Goal: Information Seeking & Learning: Find specific fact

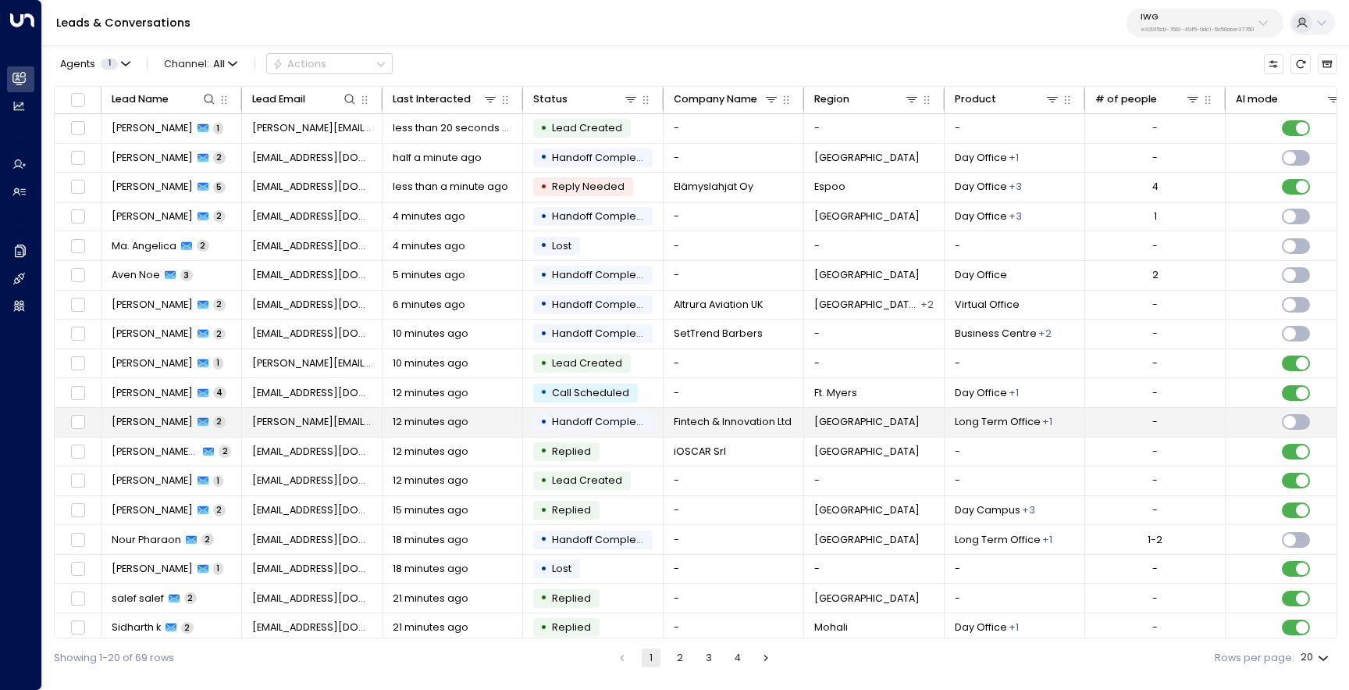
scroll to position [67, 0]
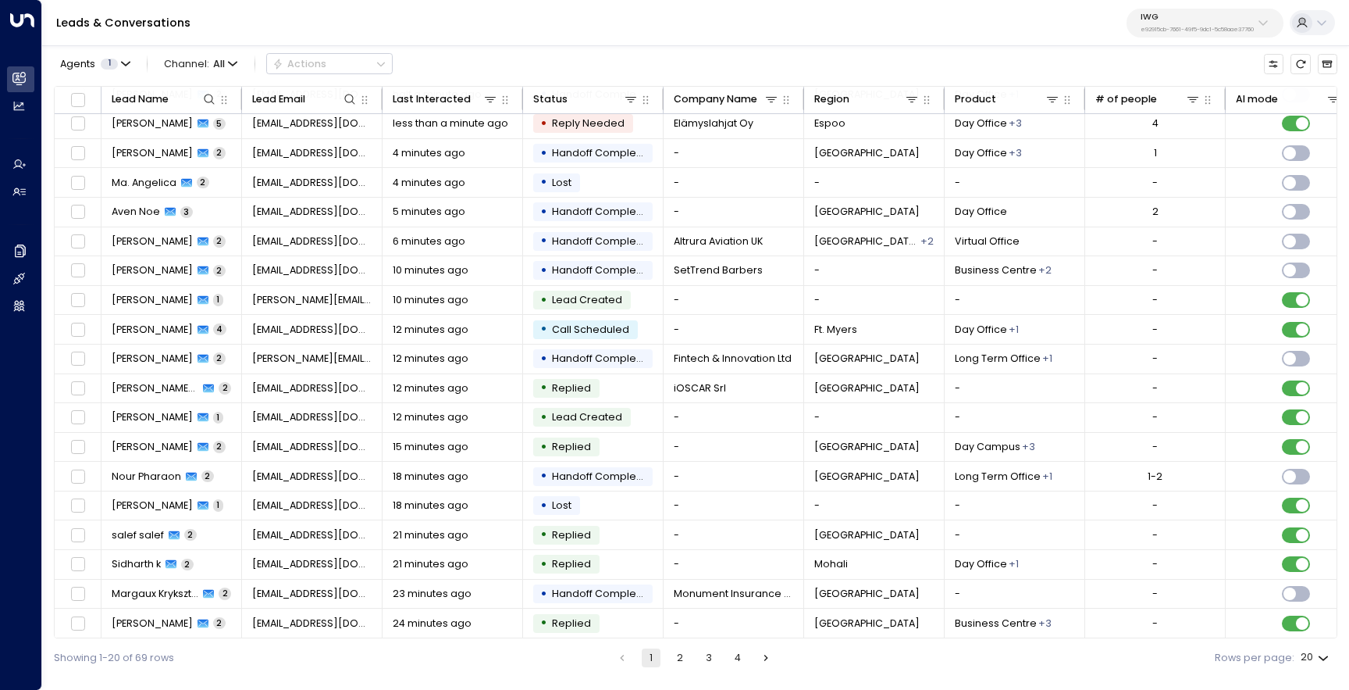
click at [671, 654] on li "2" at bounding box center [680, 657] width 20 height 19
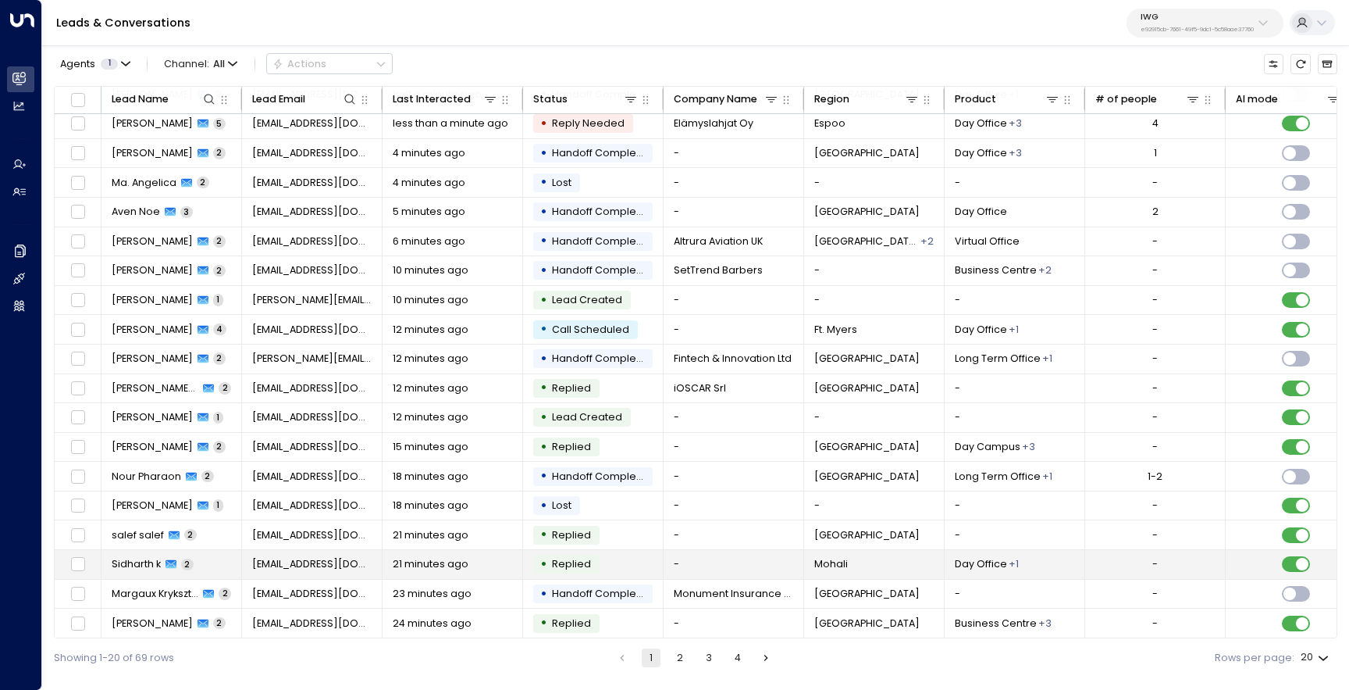
click at [170, 561] on icon at bounding box center [171, 564] width 11 height 9
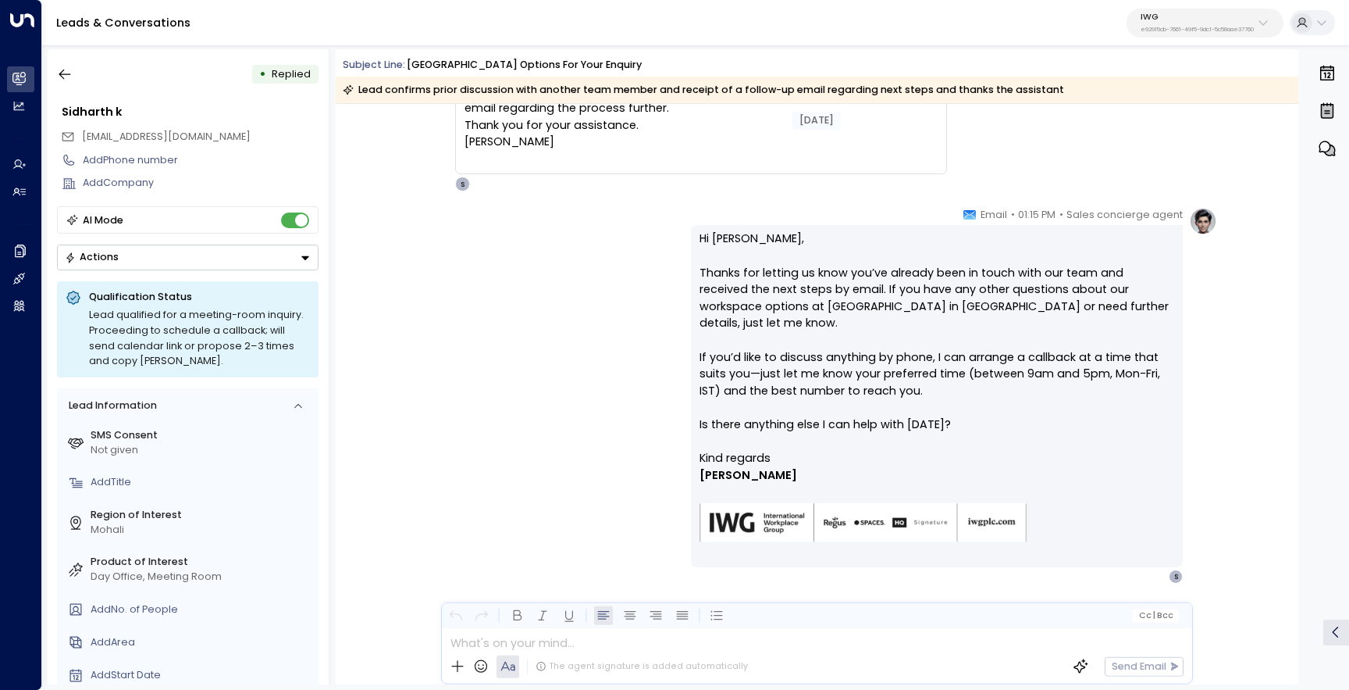
scroll to position [223, 0]
click at [52, 85] on button "button" at bounding box center [65, 74] width 28 height 28
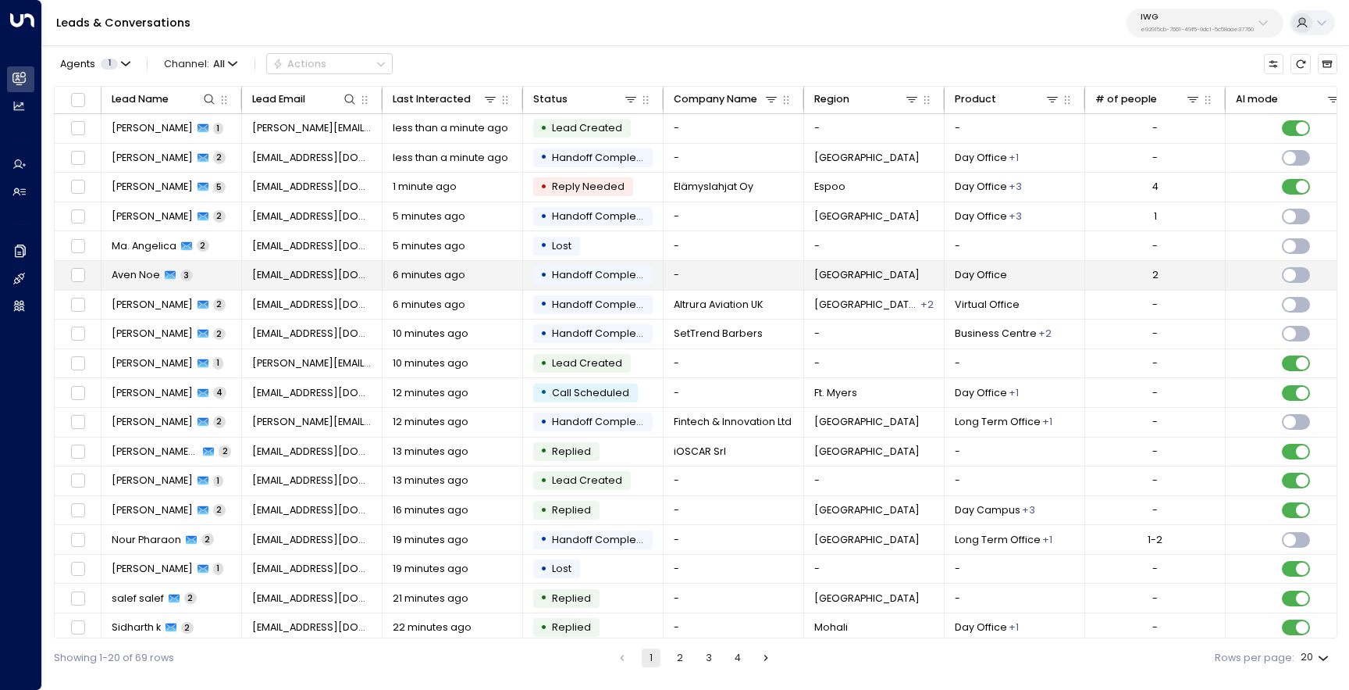
click at [135, 274] on span "Aven Noe" at bounding box center [136, 275] width 48 height 14
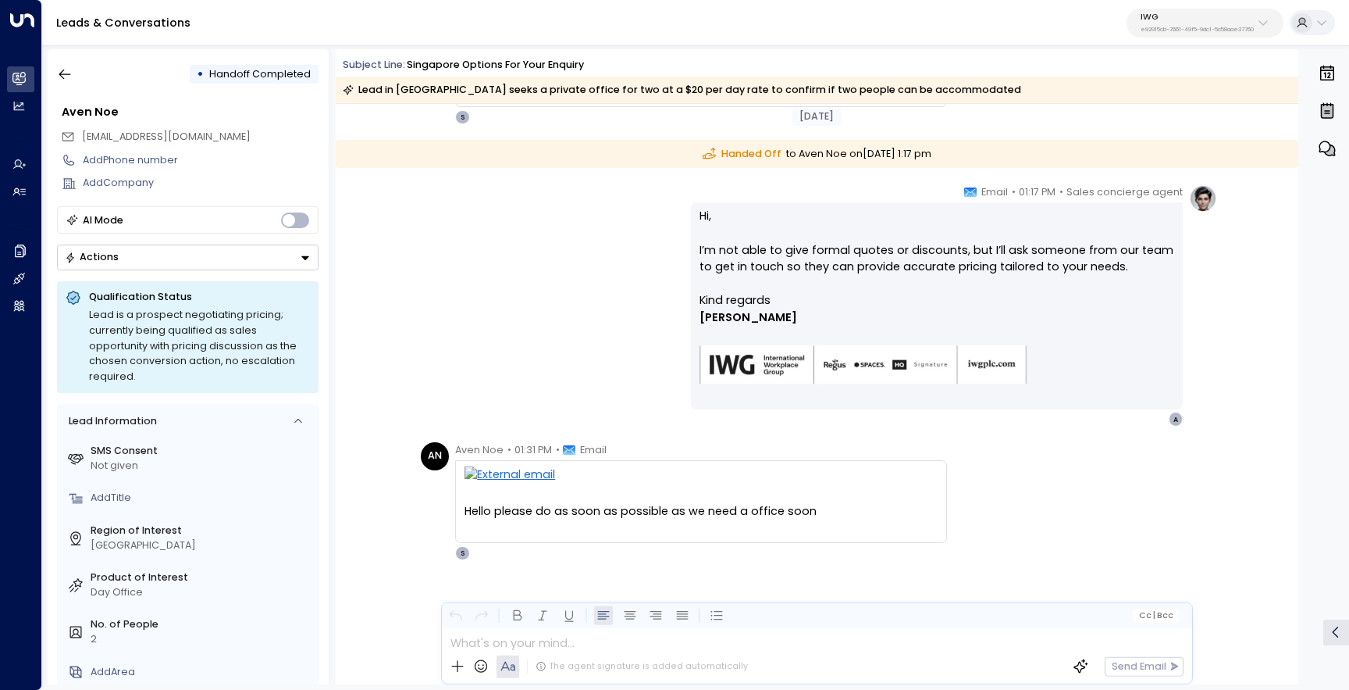
scroll to position [237, 0]
click at [73, 74] on button "button" at bounding box center [65, 74] width 28 height 28
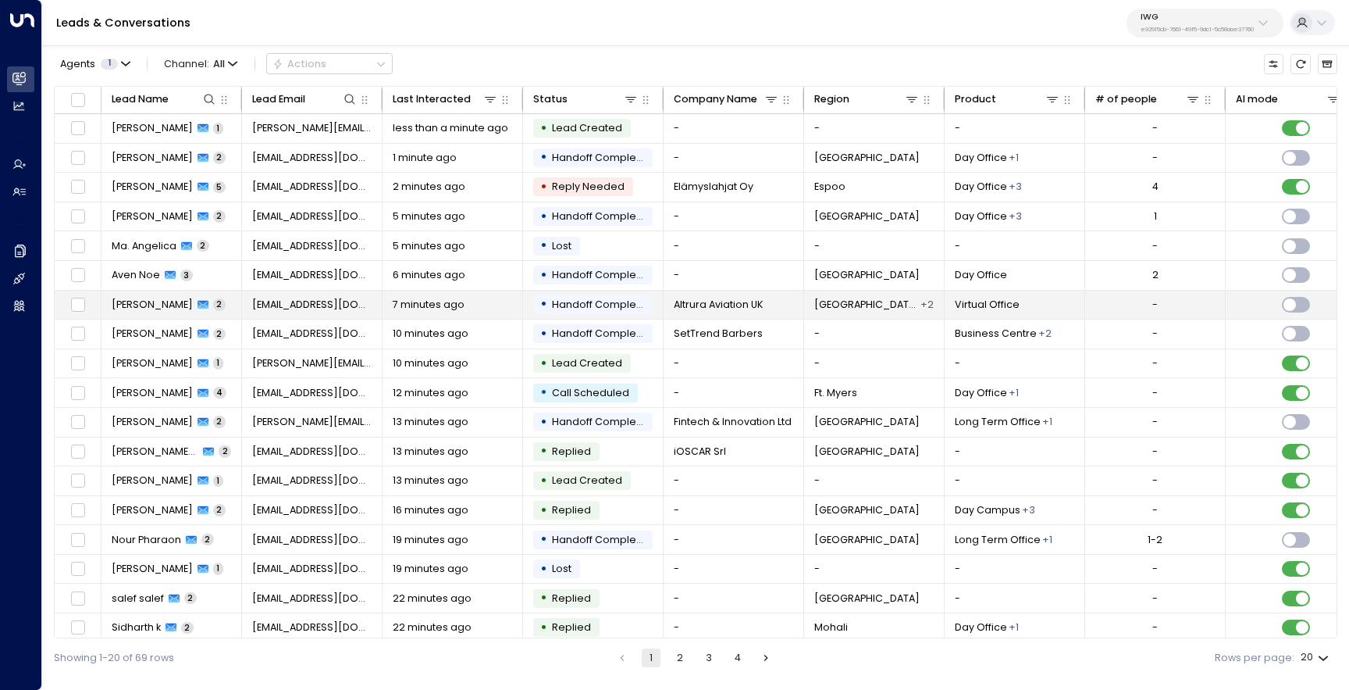
click at [156, 309] on span "[PERSON_NAME]" at bounding box center [152, 305] width 81 height 14
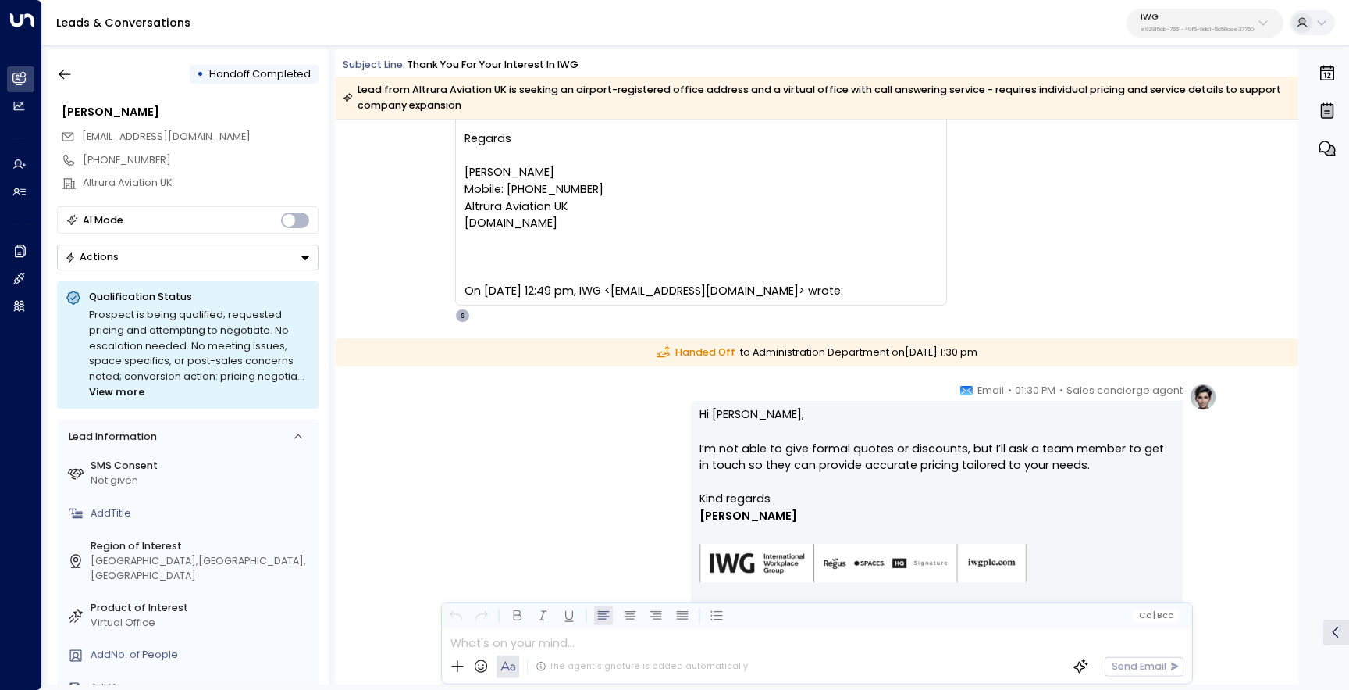
scroll to position [338, 0]
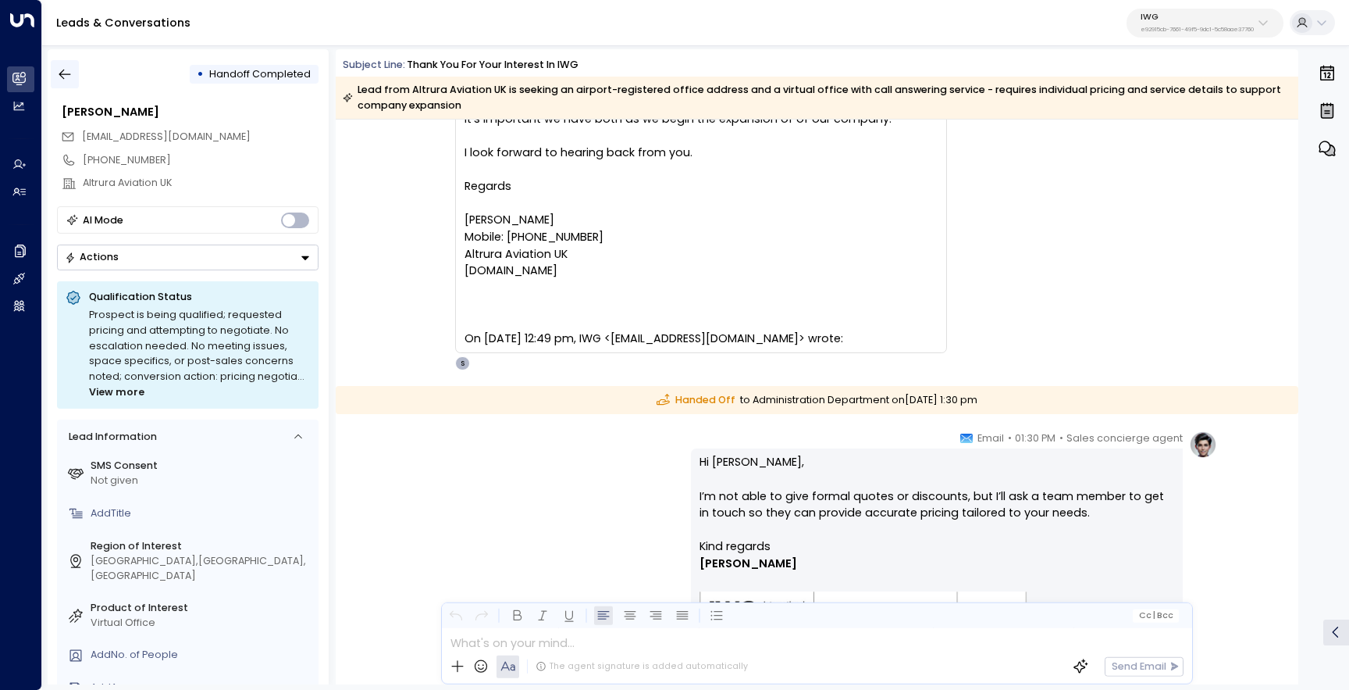
click at [66, 69] on icon "button" at bounding box center [65, 74] width 16 height 16
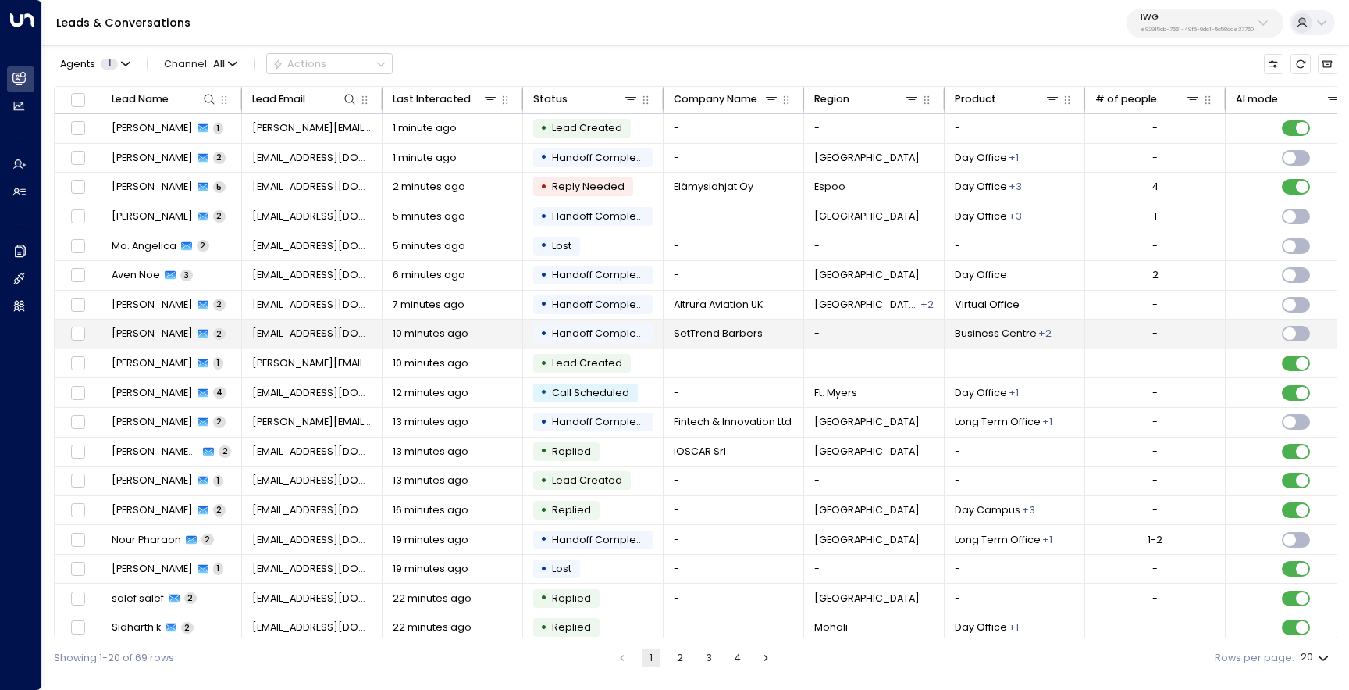
click at [181, 344] on td "[PERSON_NAME] 2" at bounding box center [172, 333] width 141 height 29
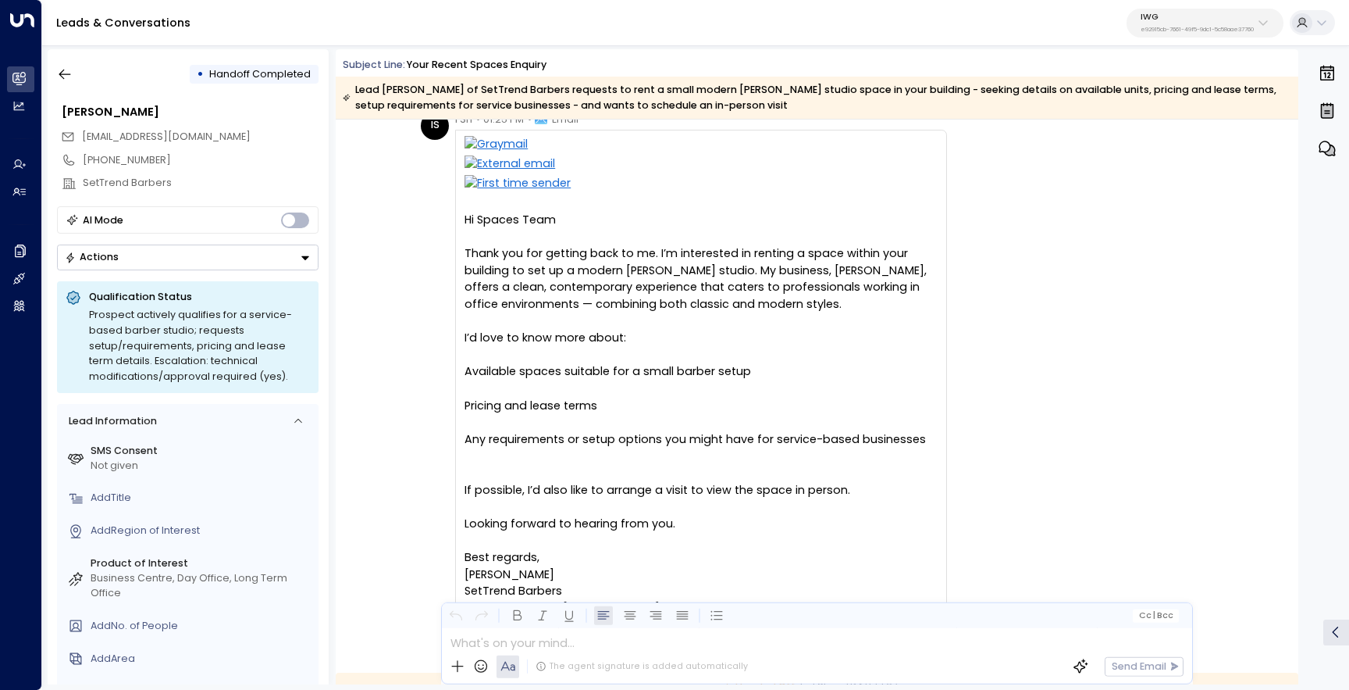
scroll to position [33, 0]
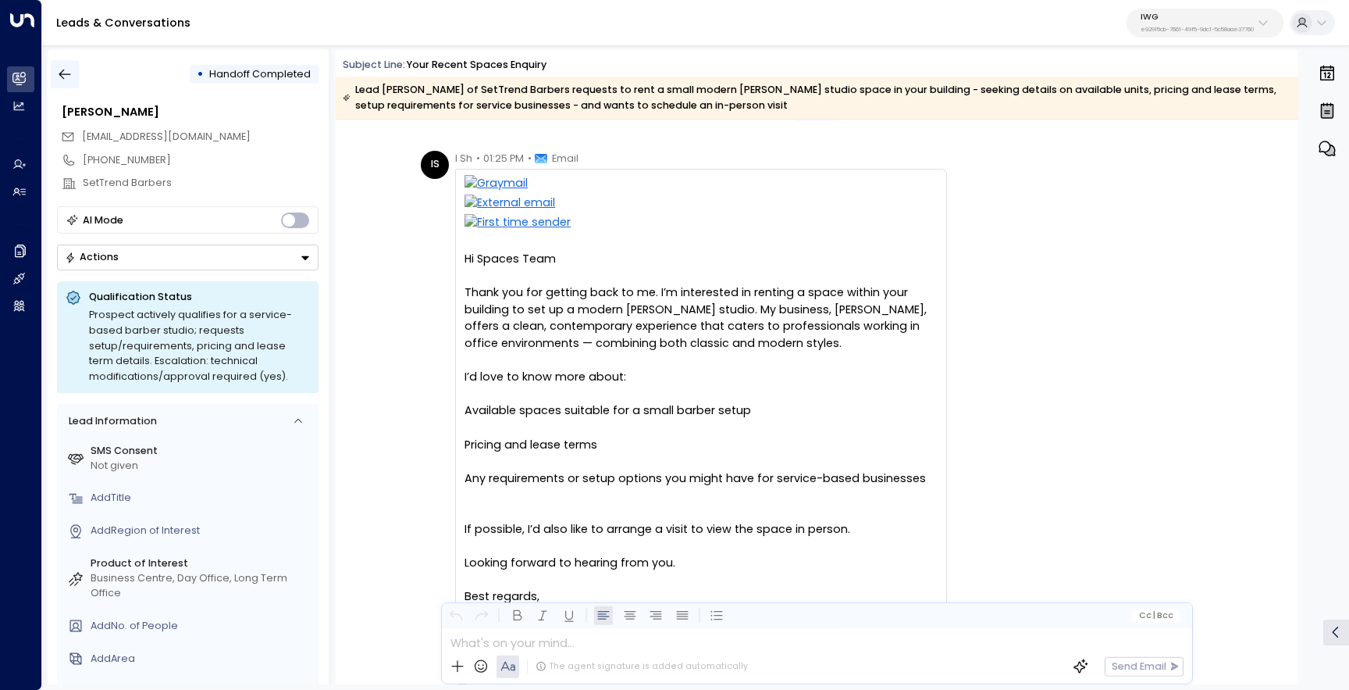
click at [68, 80] on icon "button" at bounding box center [65, 74] width 16 height 16
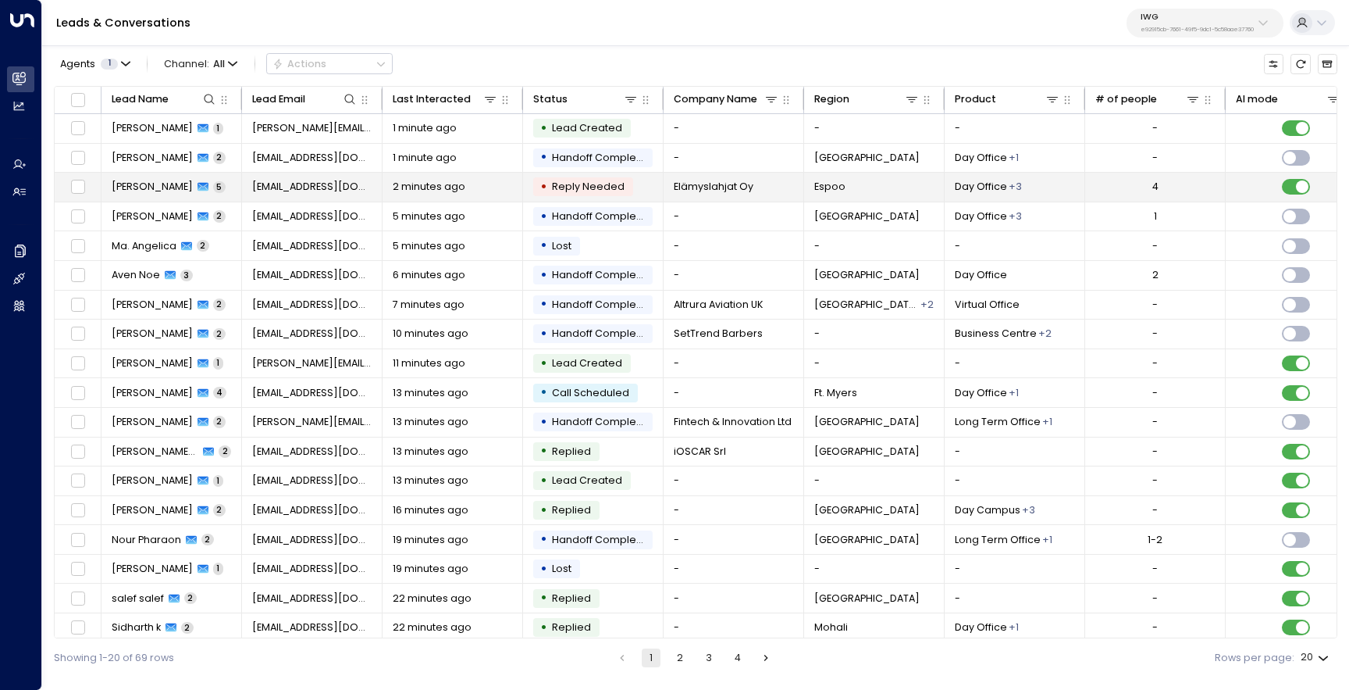
click at [141, 187] on span "[PERSON_NAME]" at bounding box center [152, 187] width 81 height 14
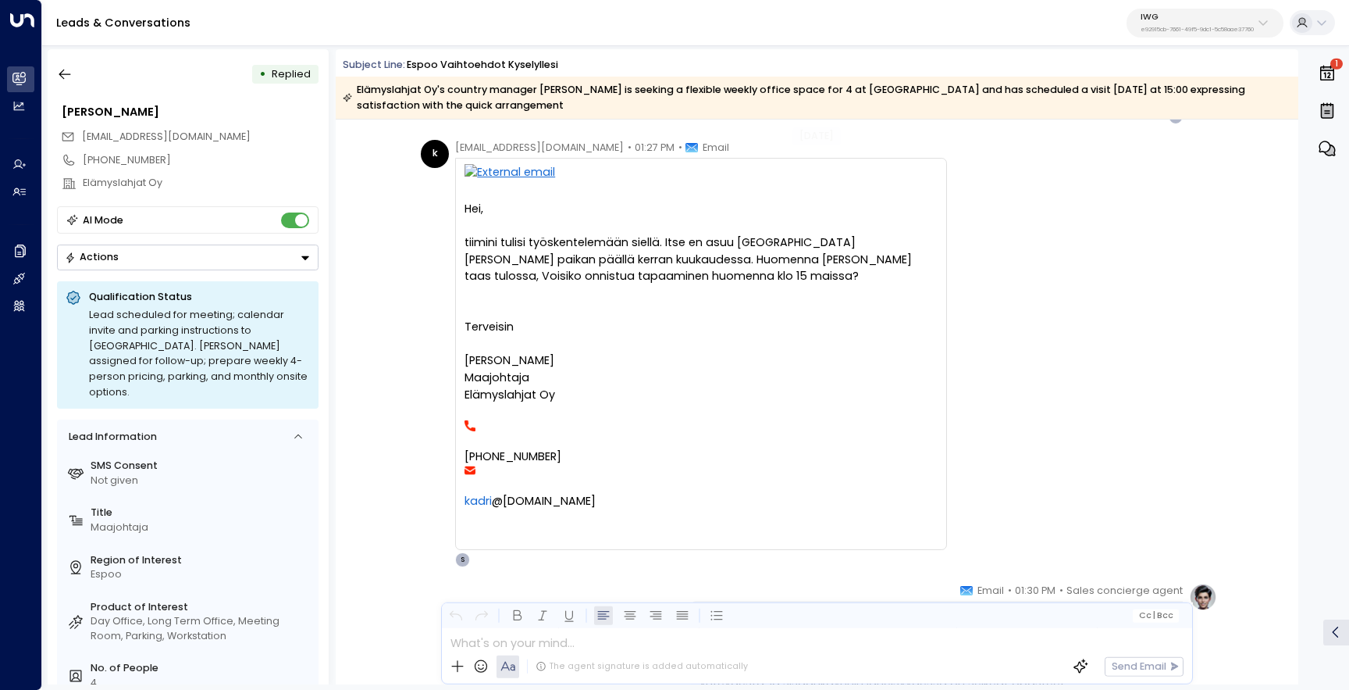
scroll to position [936, 0]
click at [64, 73] on icon "button" at bounding box center [65, 74] width 16 height 16
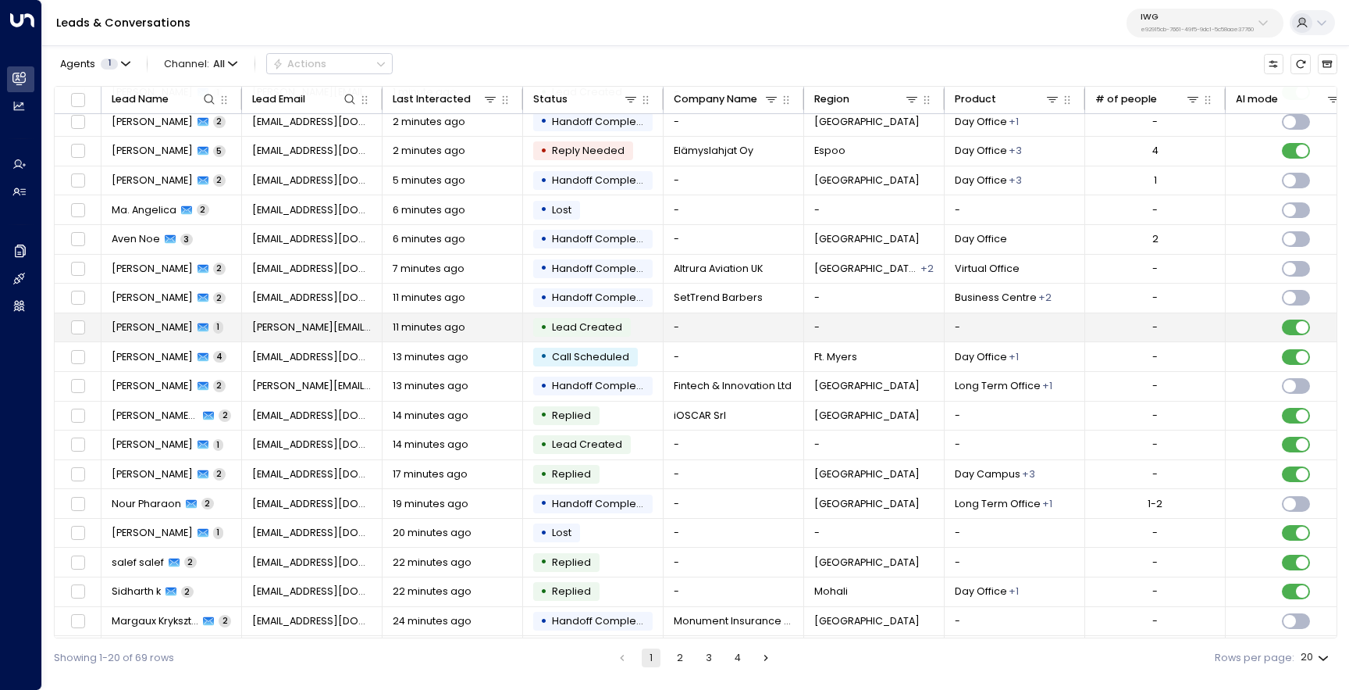
scroll to position [67, 0]
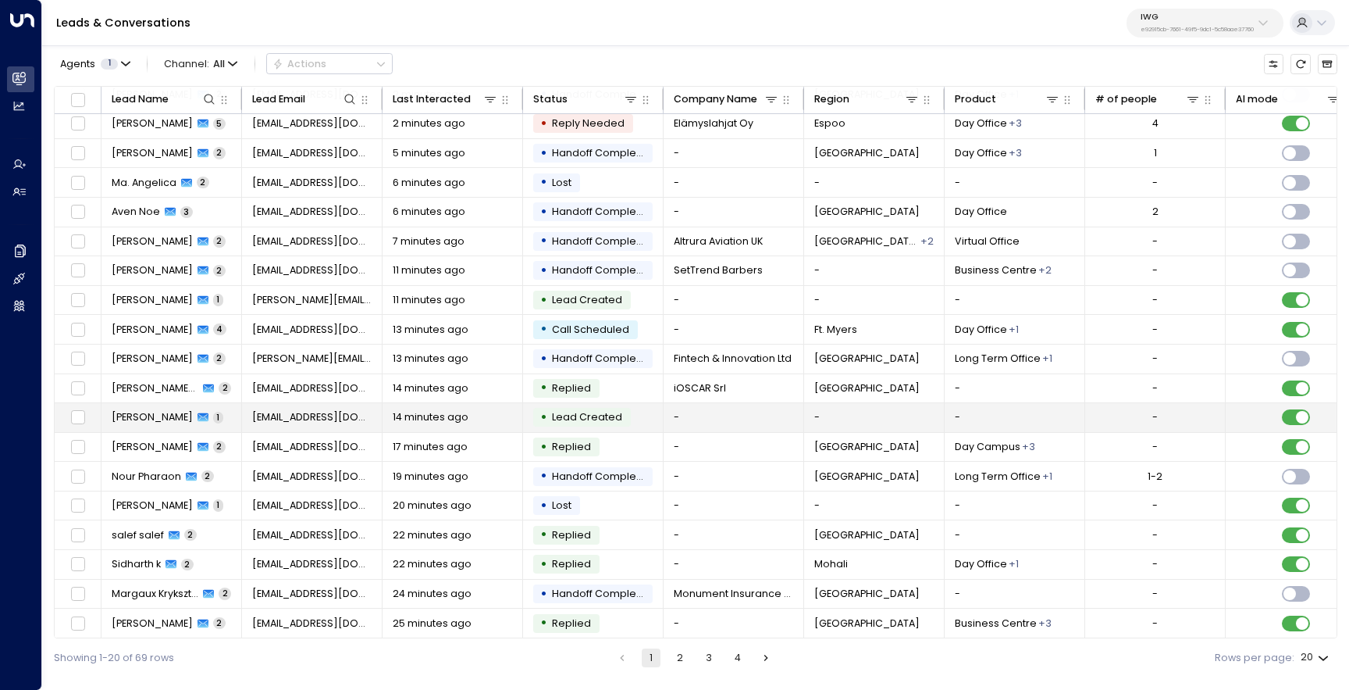
click at [190, 410] on div "[PERSON_NAME] 1" at bounding box center [168, 417] width 112 height 14
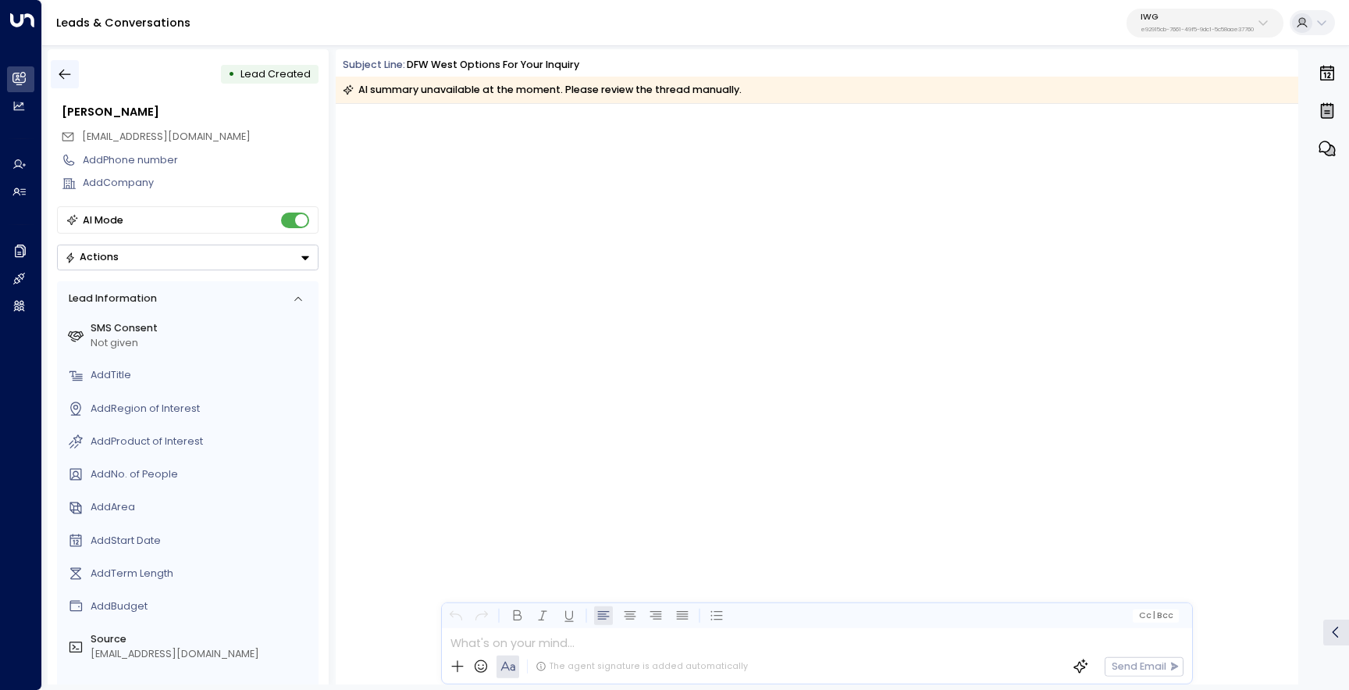
click at [64, 70] on icon "button" at bounding box center [65, 74] width 16 height 16
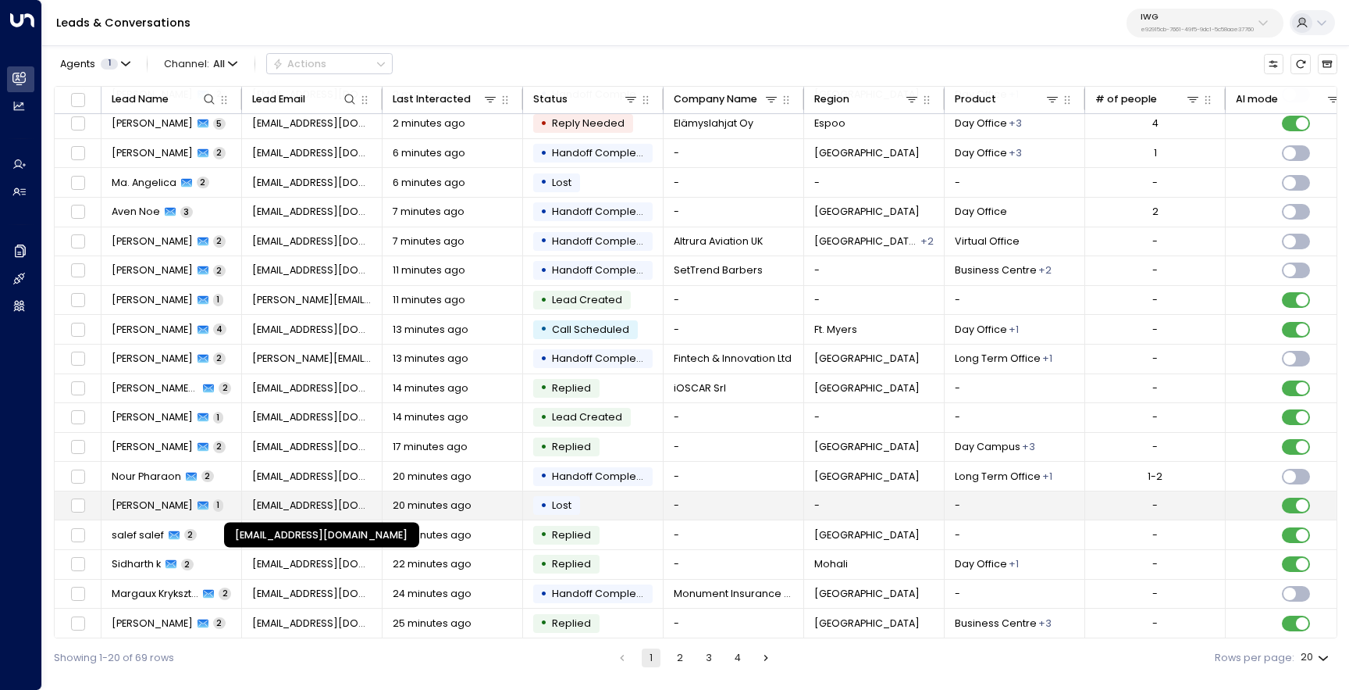
scroll to position [67, 0]
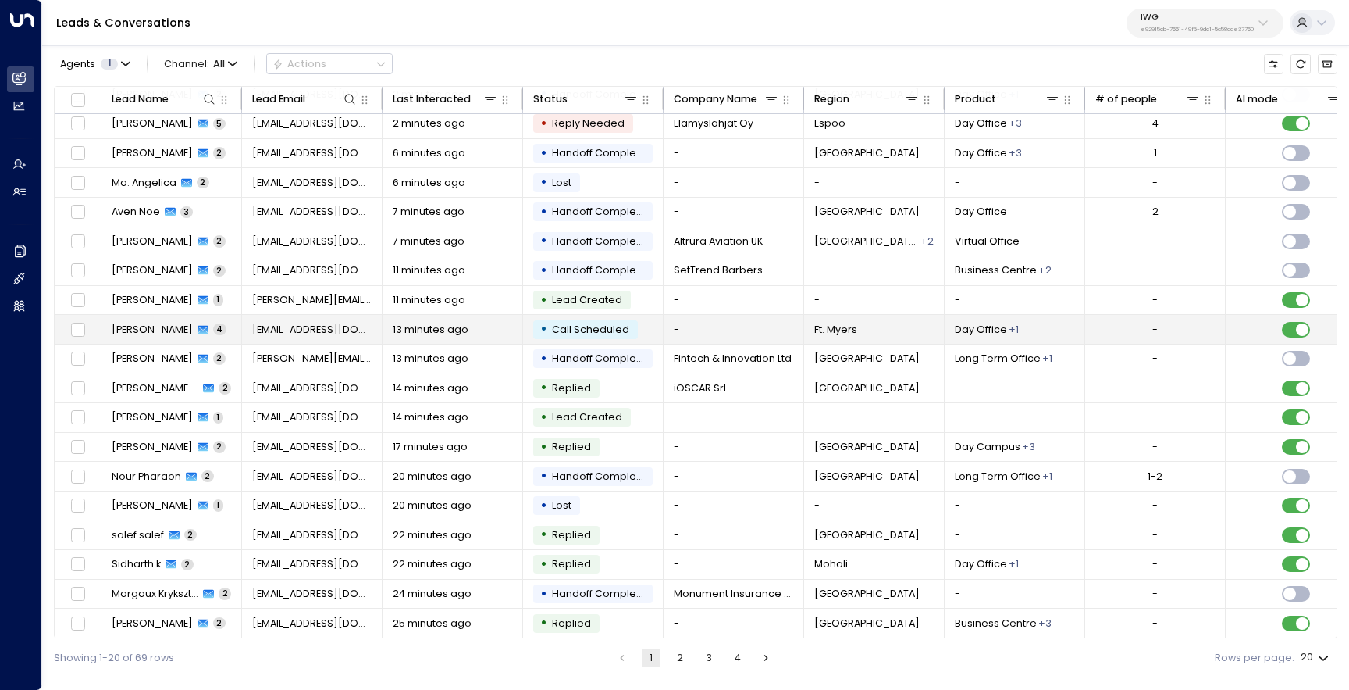
click at [128, 326] on span "[PERSON_NAME]" at bounding box center [152, 330] width 81 height 14
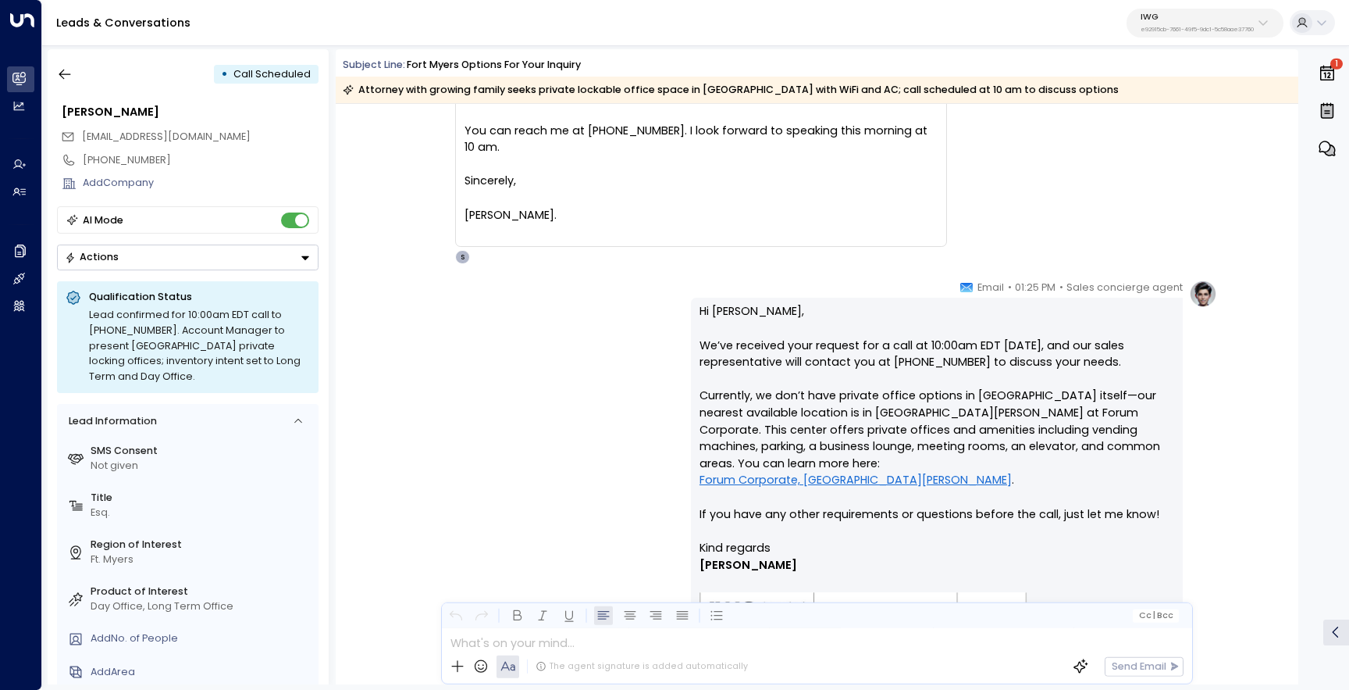
scroll to position [922, 0]
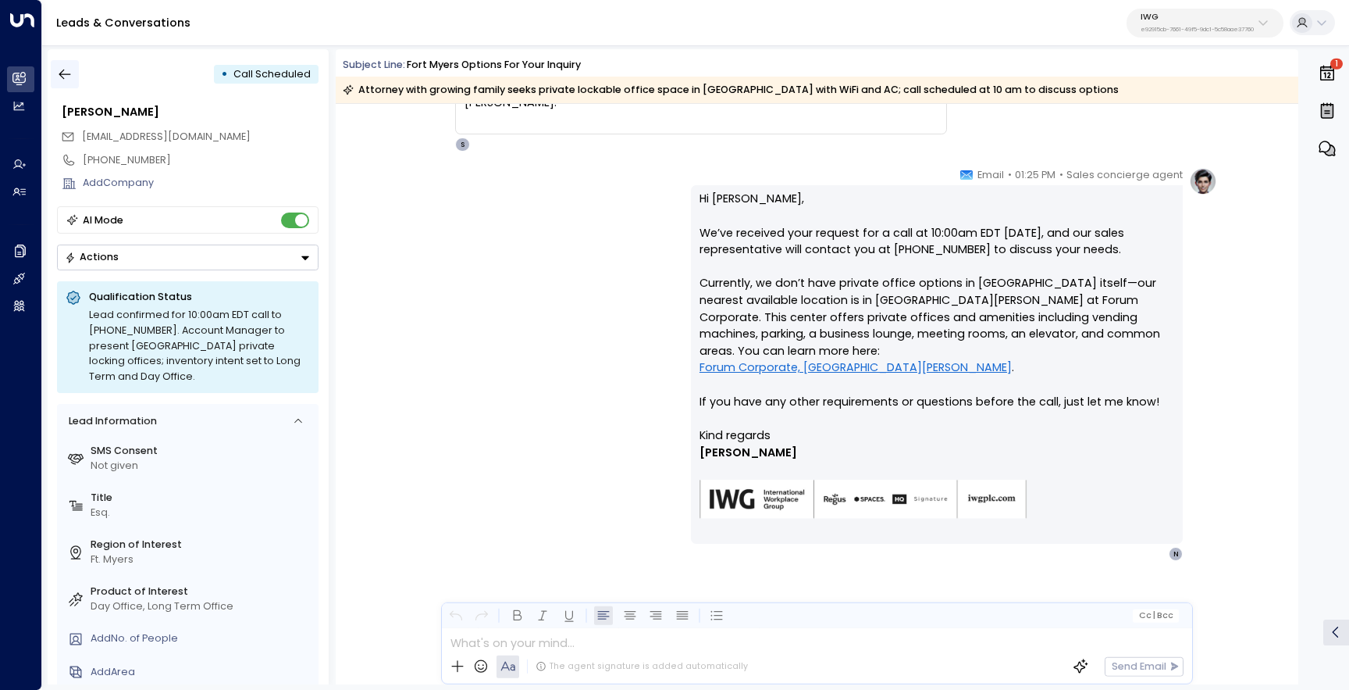
click at [68, 77] on icon "button" at bounding box center [65, 74] width 16 height 16
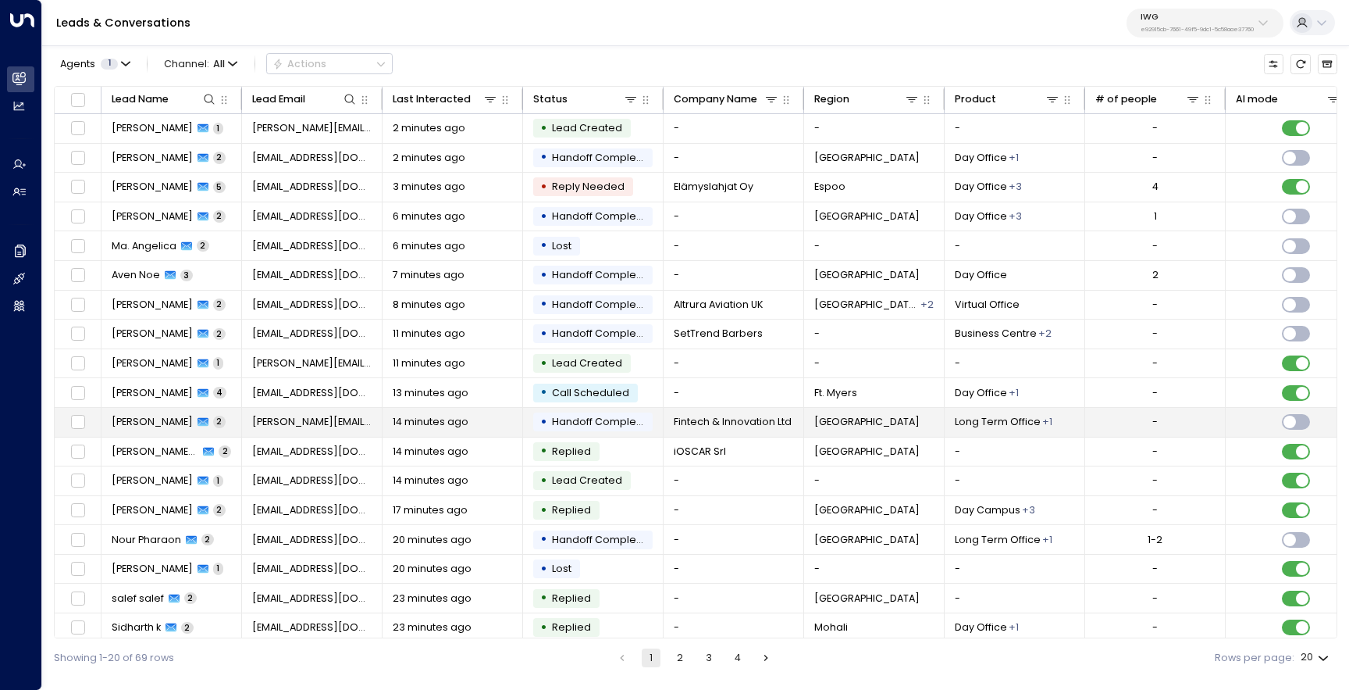
scroll to position [67, 0]
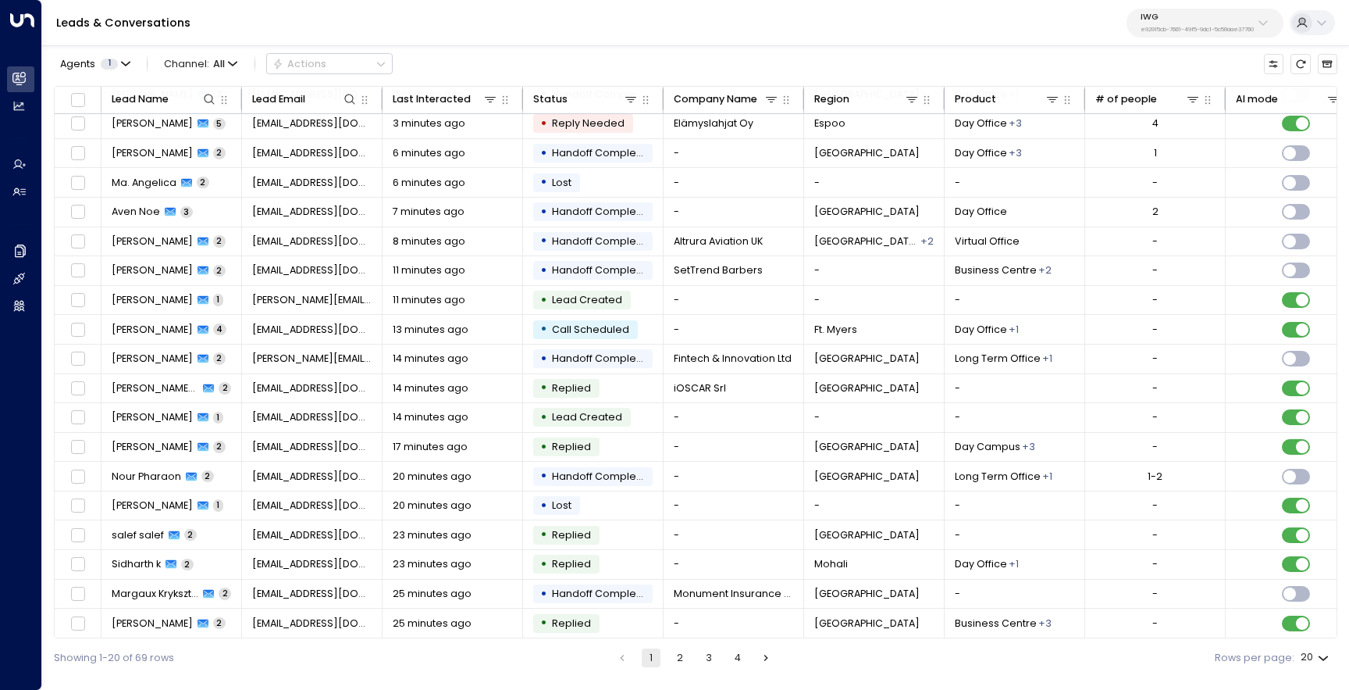
click at [679, 664] on button "2" at bounding box center [680, 657] width 19 height 19
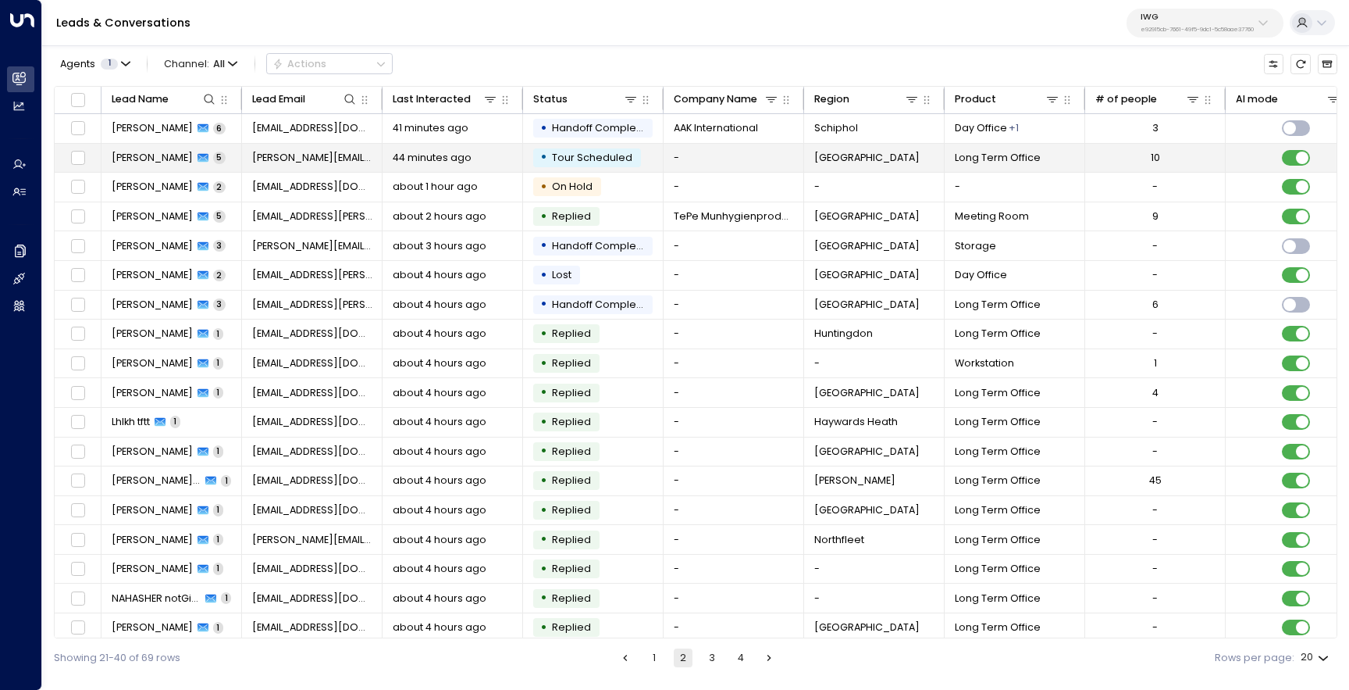
click at [148, 162] on span "[PERSON_NAME]" at bounding box center [152, 158] width 81 height 14
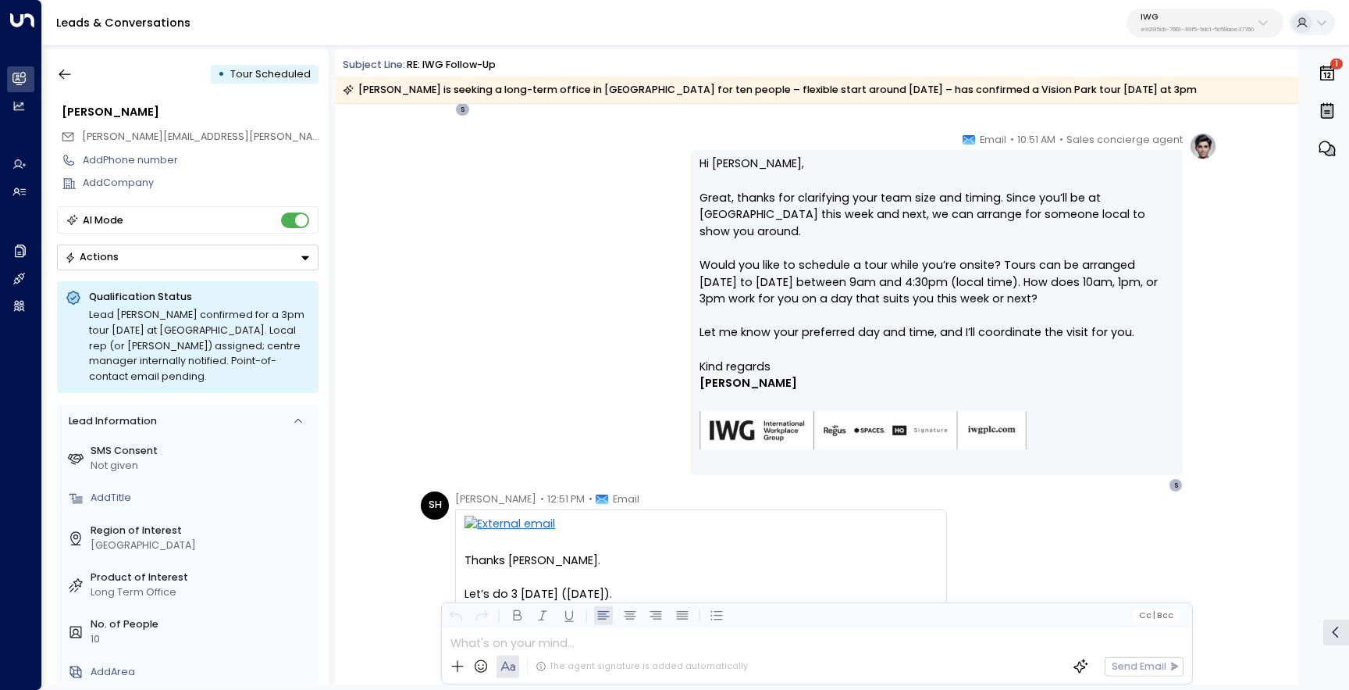
scroll to position [1147, 0]
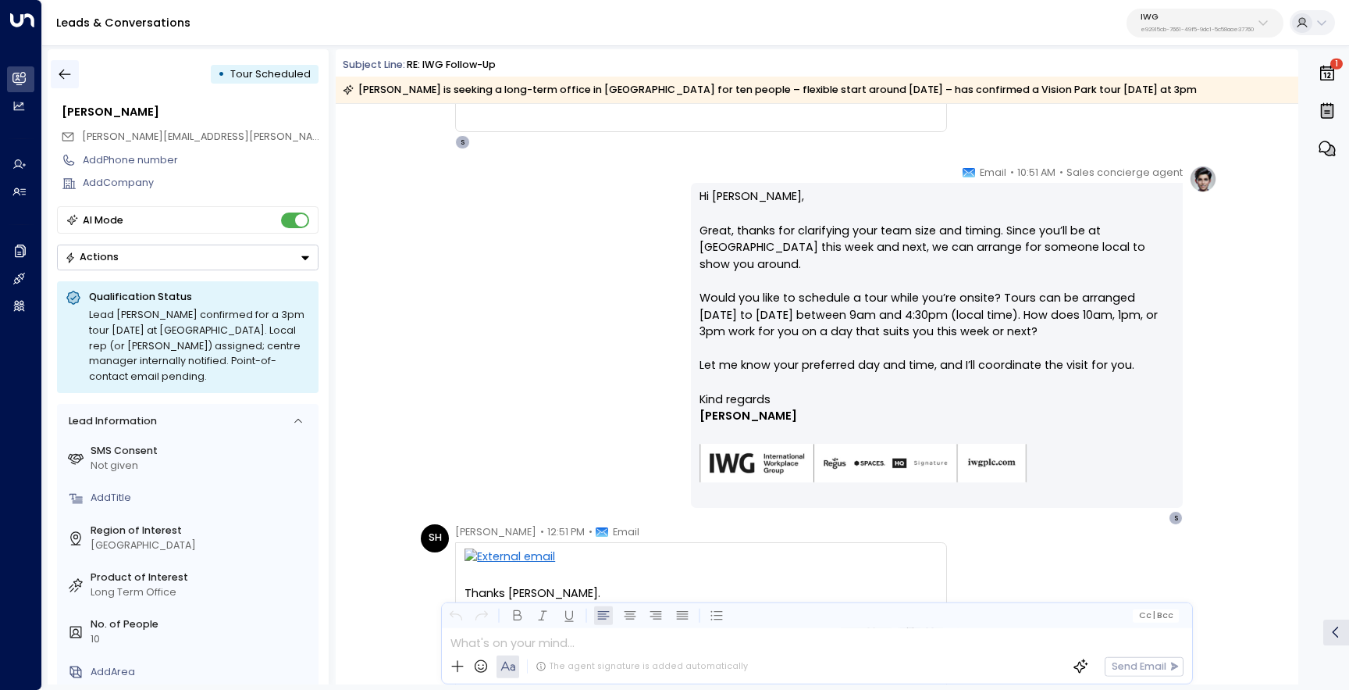
click at [68, 64] on button "button" at bounding box center [65, 74] width 28 height 28
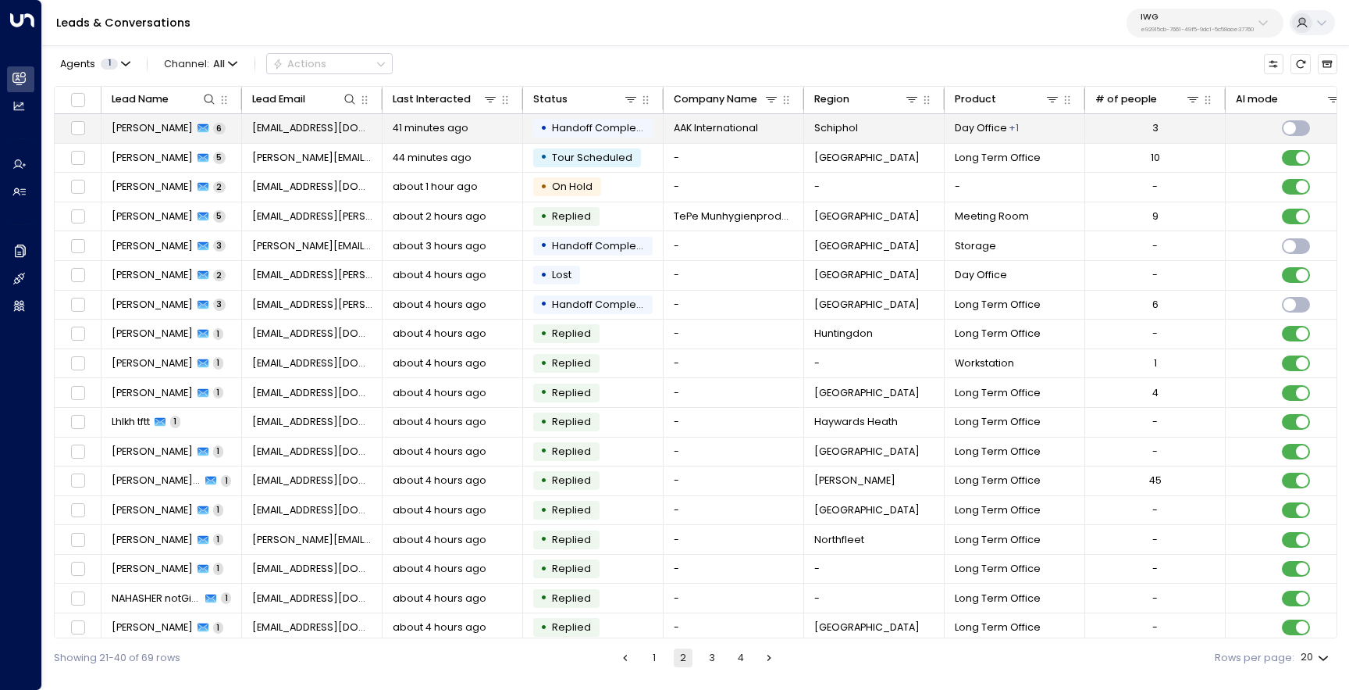
click at [144, 135] on span "[PERSON_NAME]" at bounding box center [152, 128] width 81 height 14
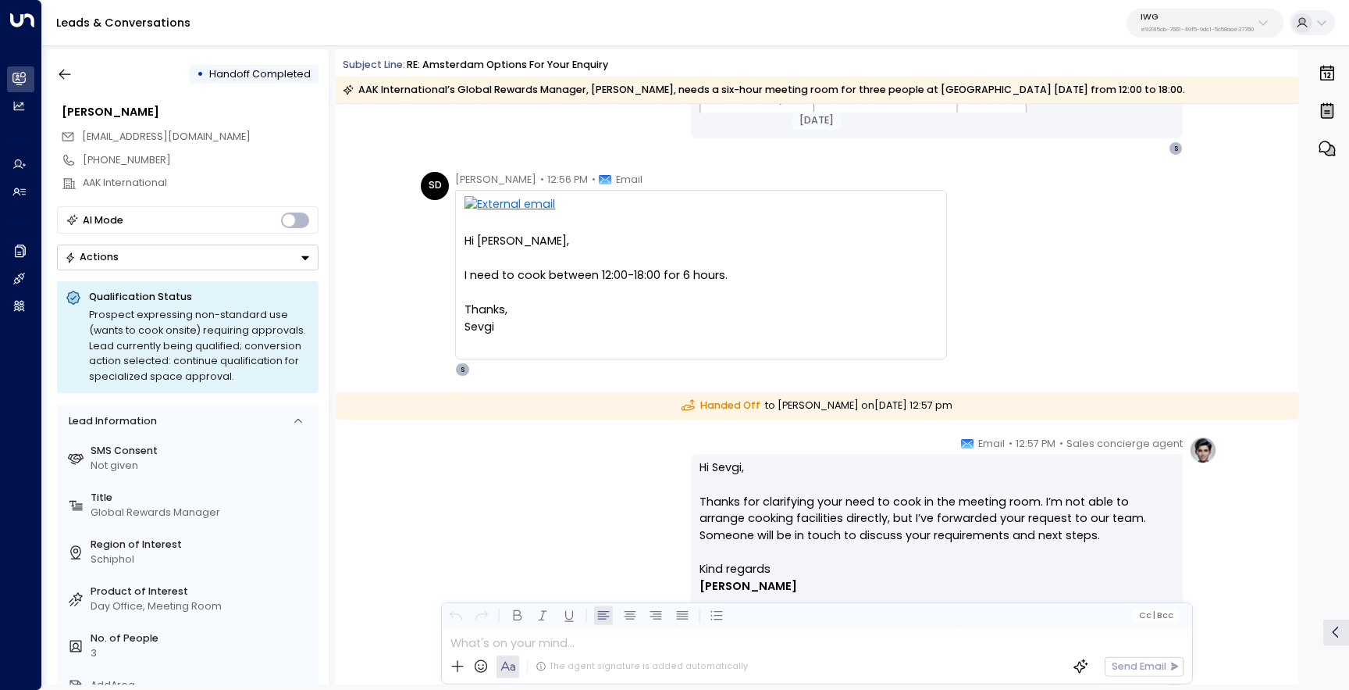
scroll to position [1636, 0]
click at [64, 78] on icon "button" at bounding box center [65, 74] width 12 height 10
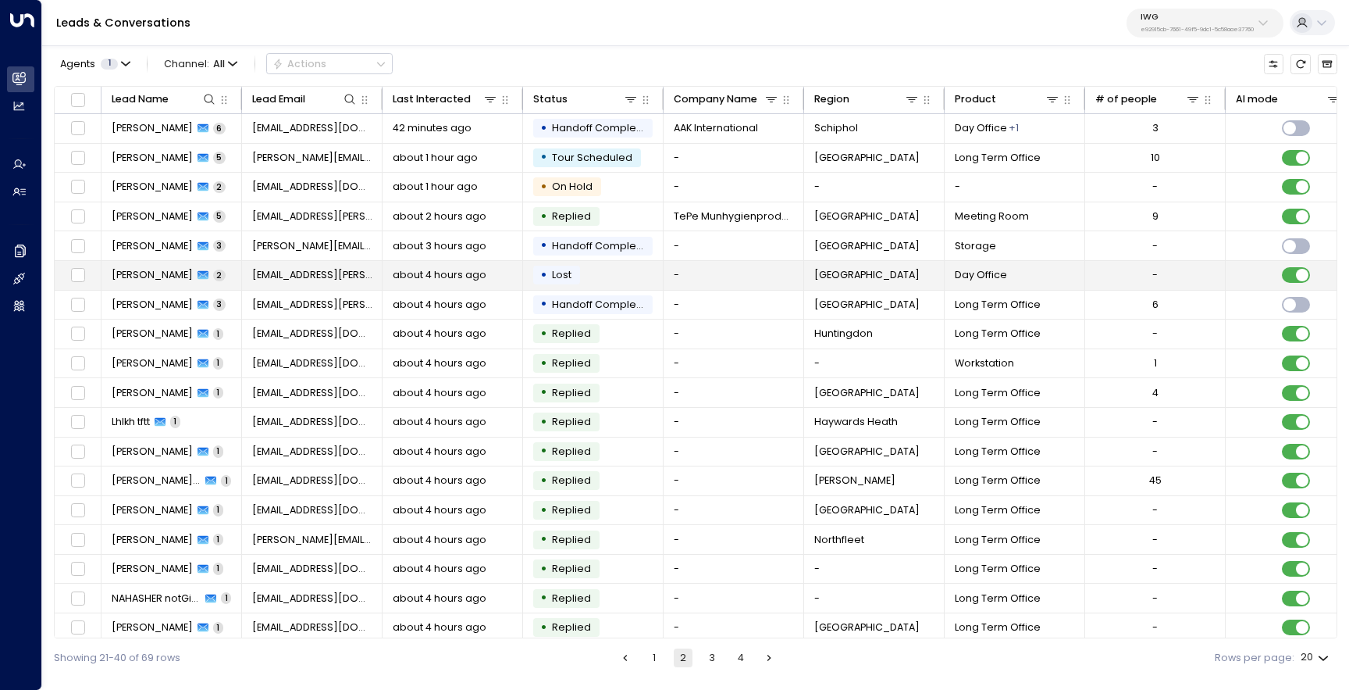
scroll to position [67, 0]
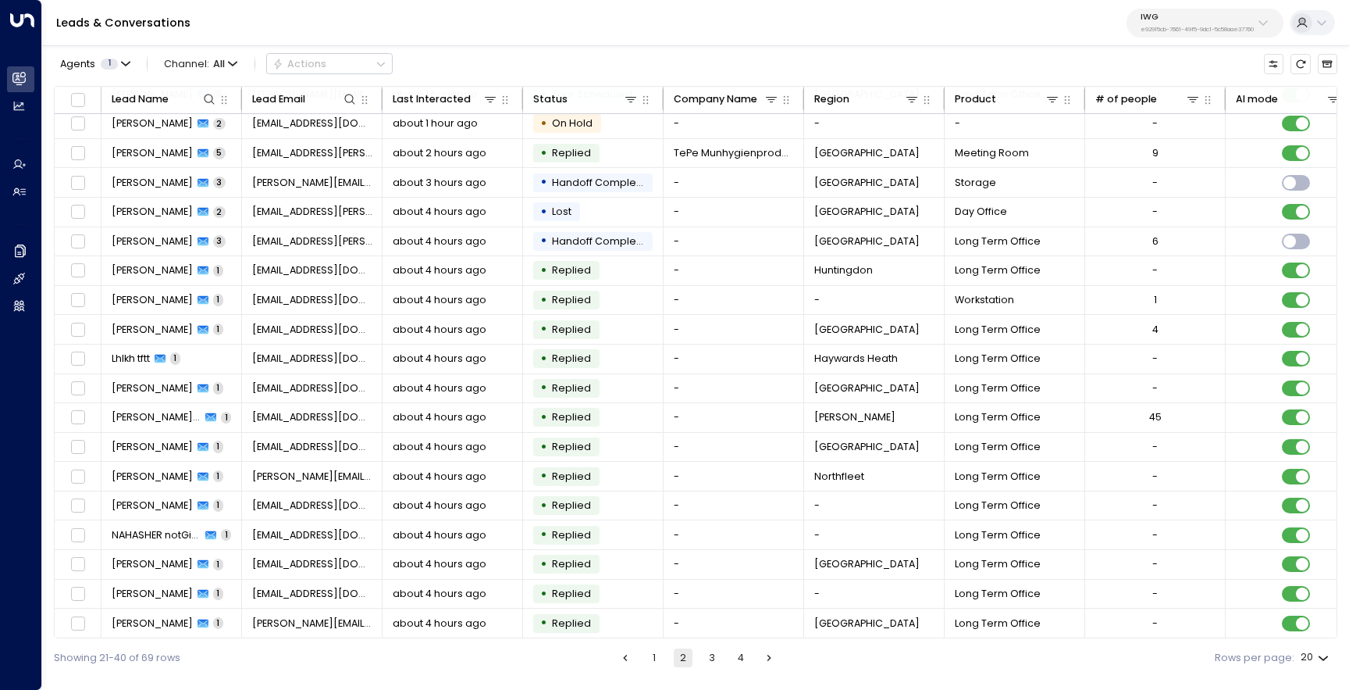
click at [711, 656] on button "3" at bounding box center [712, 657] width 19 height 19
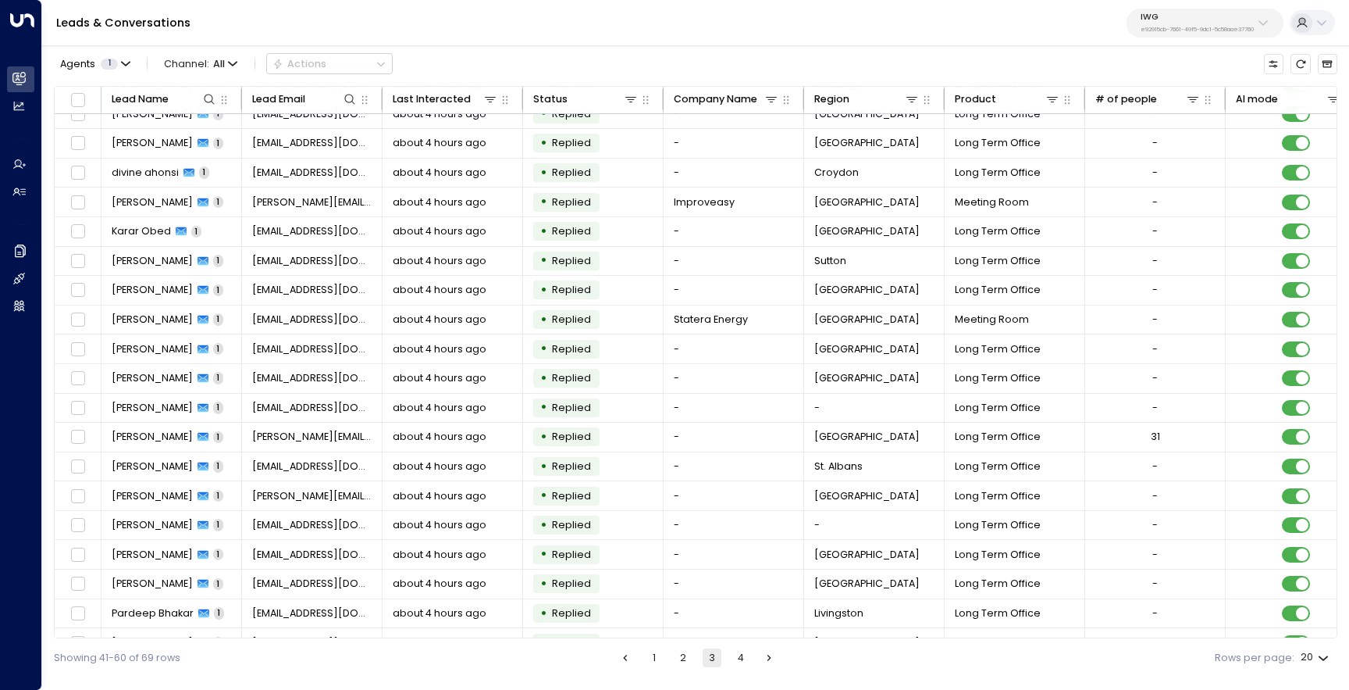
scroll to position [67, 0]
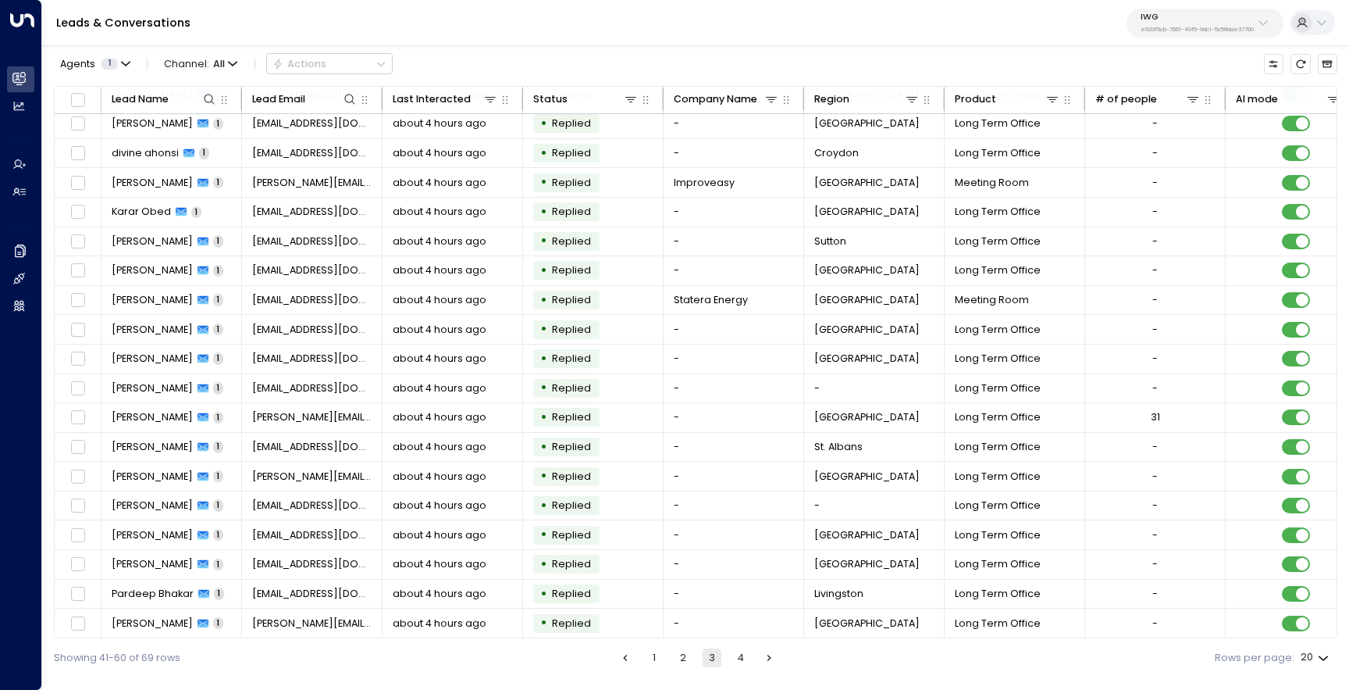
click at [685, 658] on button "2" at bounding box center [683, 657] width 19 height 19
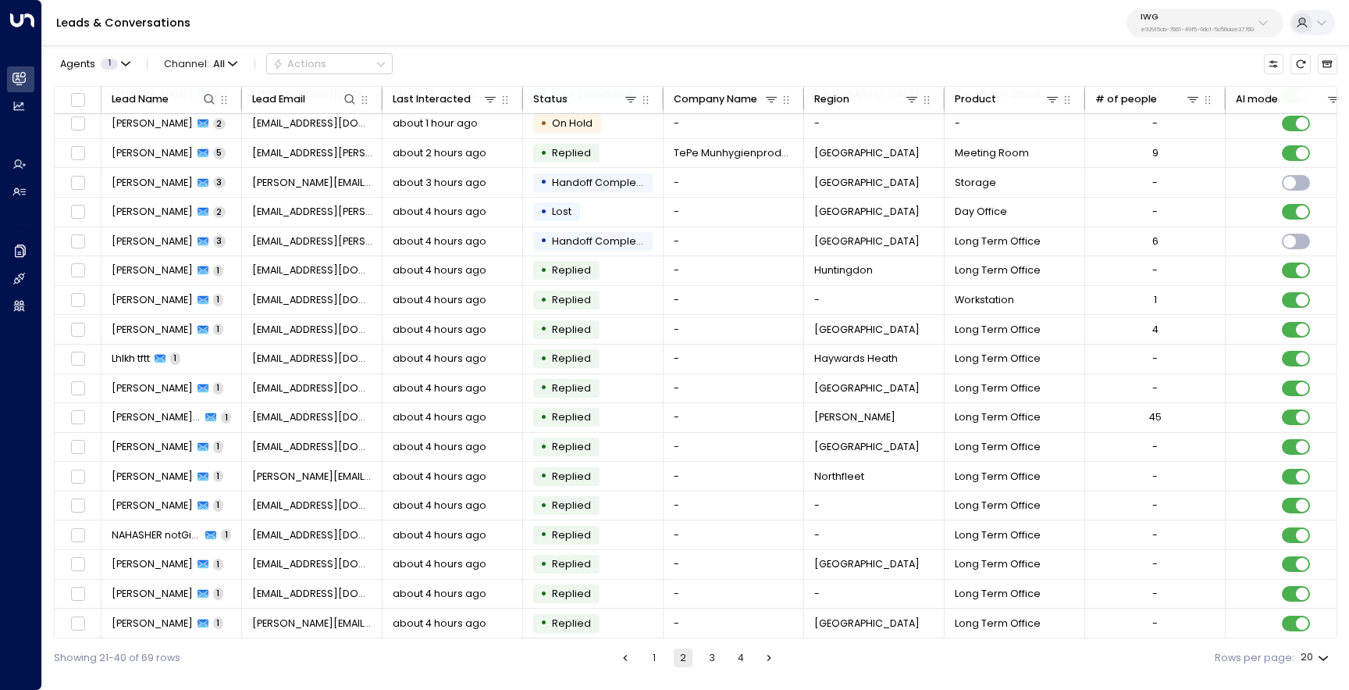
click at [647, 651] on button "1" at bounding box center [654, 657] width 19 height 19
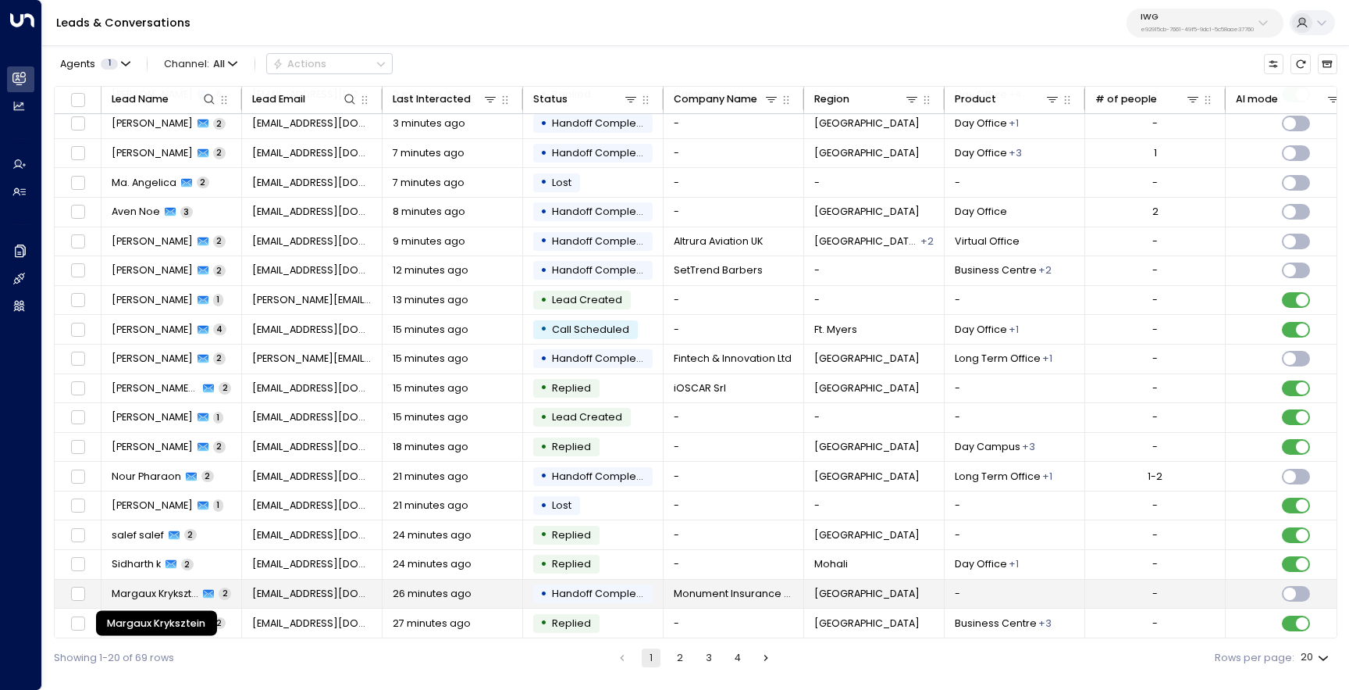
click at [161, 586] on span "Margaux Kryksztein" at bounding box center [155, 593] width 87 height 14
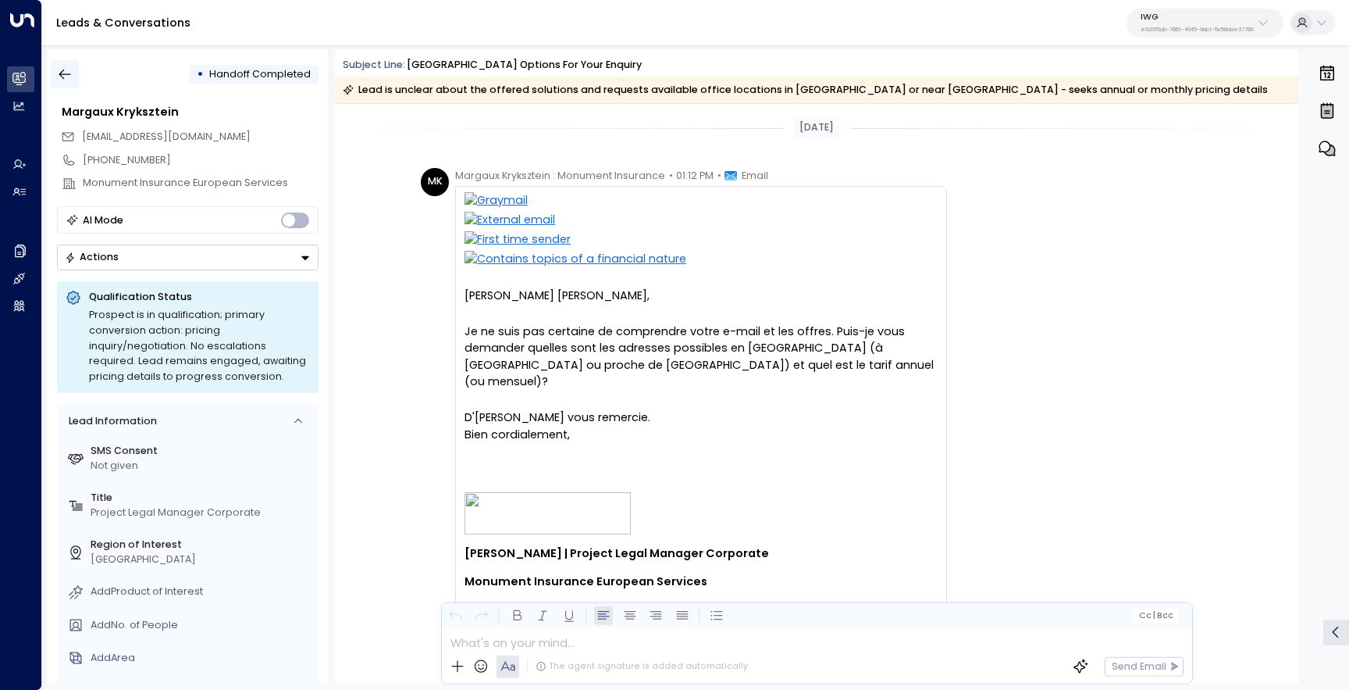
click at [71, 79] on icon "button" at bounding box center [65, 74] width 16 height 16
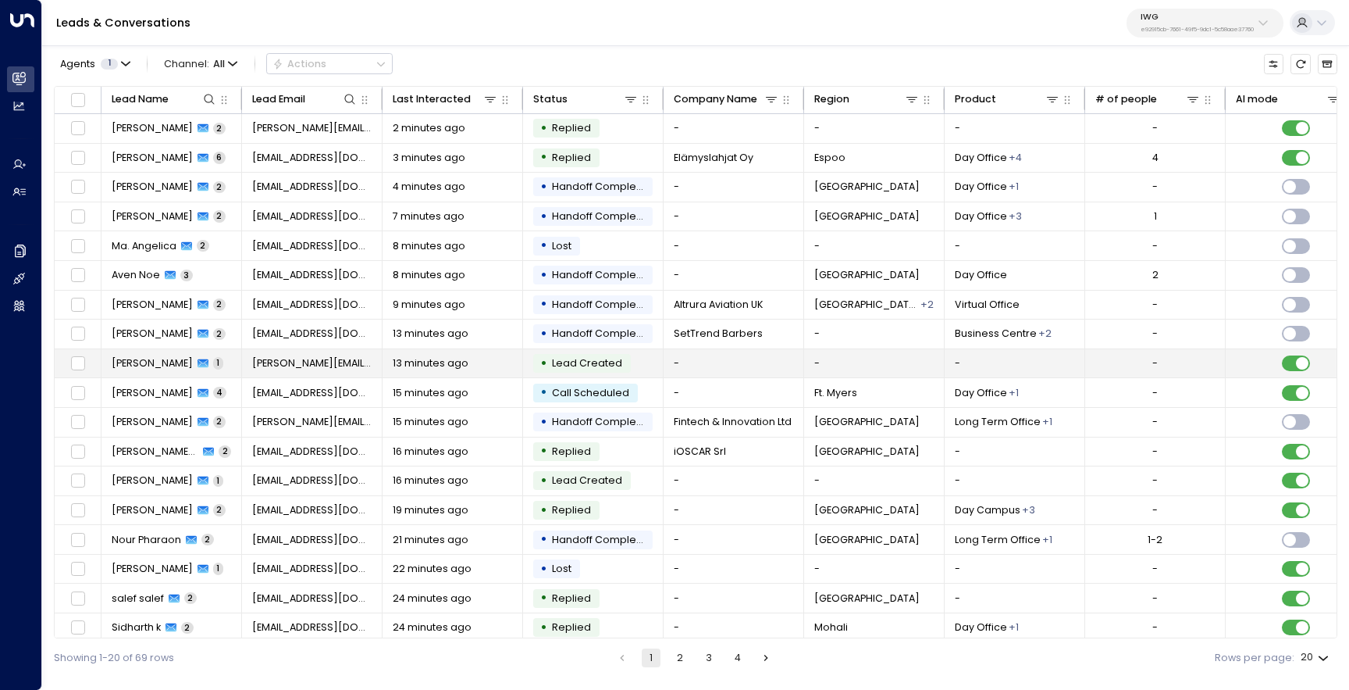
click at [161, 375] on td "[PERSON_NAME] 1" at bounding box center [172, 363] width 141 height 29
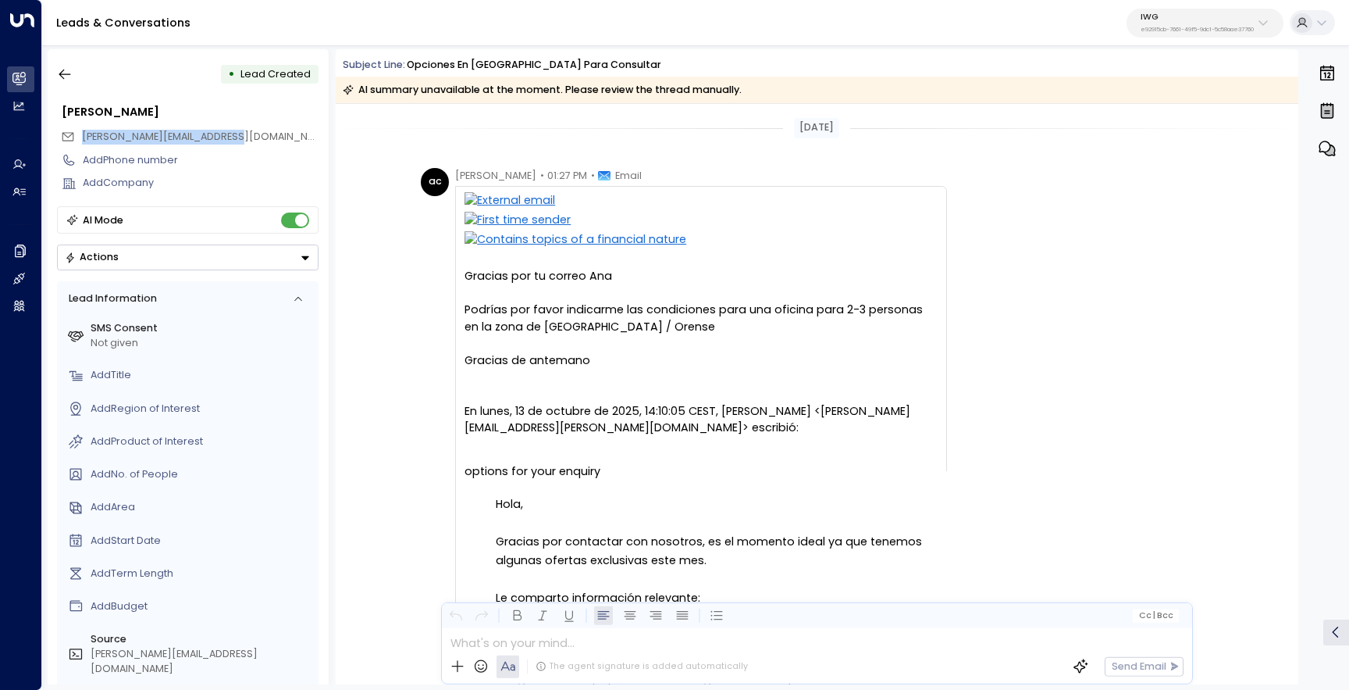
drag, startPoint x: 246, startPoint y: 137, endPoint x: 83, endPoint y: 137, distance: 163.2
click at [82, 137] on div "[PERSON_NAME][EMAIL_ADDRESS][DOMAIN_NAME]" at bounding box center [190, 136] width 258 height 23
copy span "[PERSON_NAME][EMAIL_ADDRESS][DOMAIN_NAME]"
click at [67, 68] on icon "button" at bounding box center [65, 74] width 16 height 16
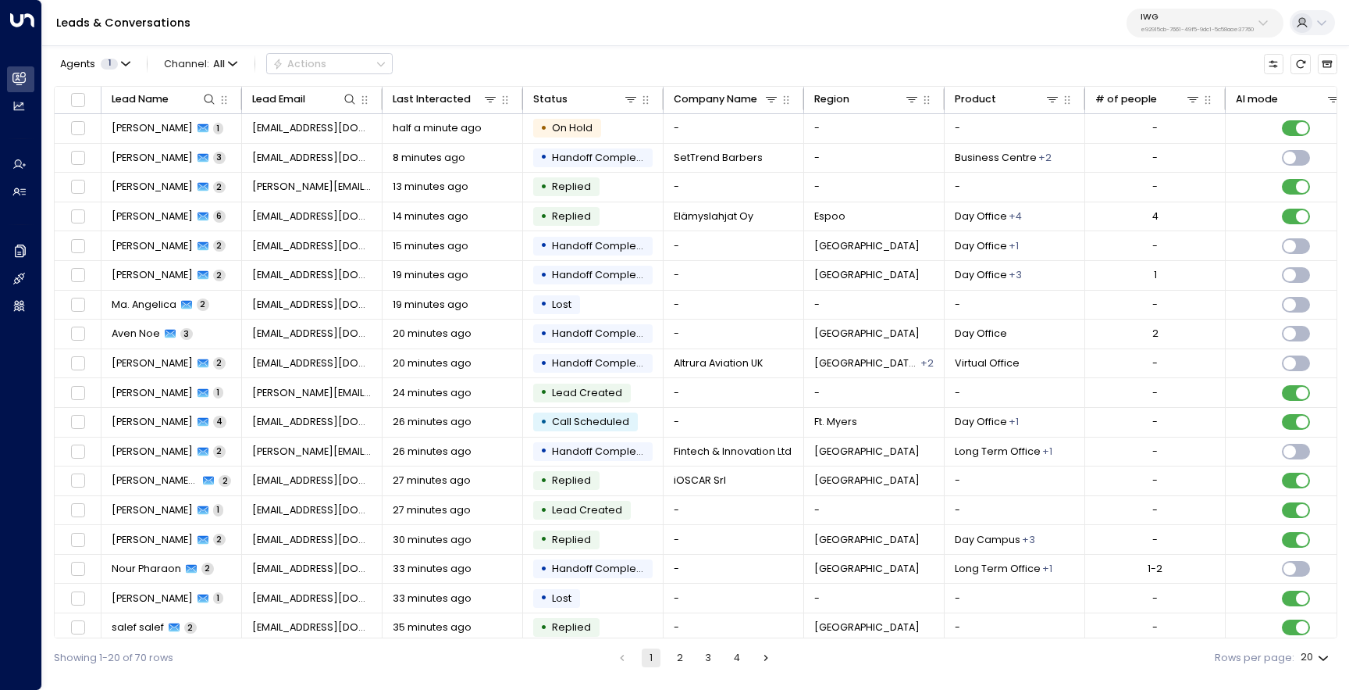
click at [680, 660] on button "2" at bounding box center [680, 657] width 19 height 19
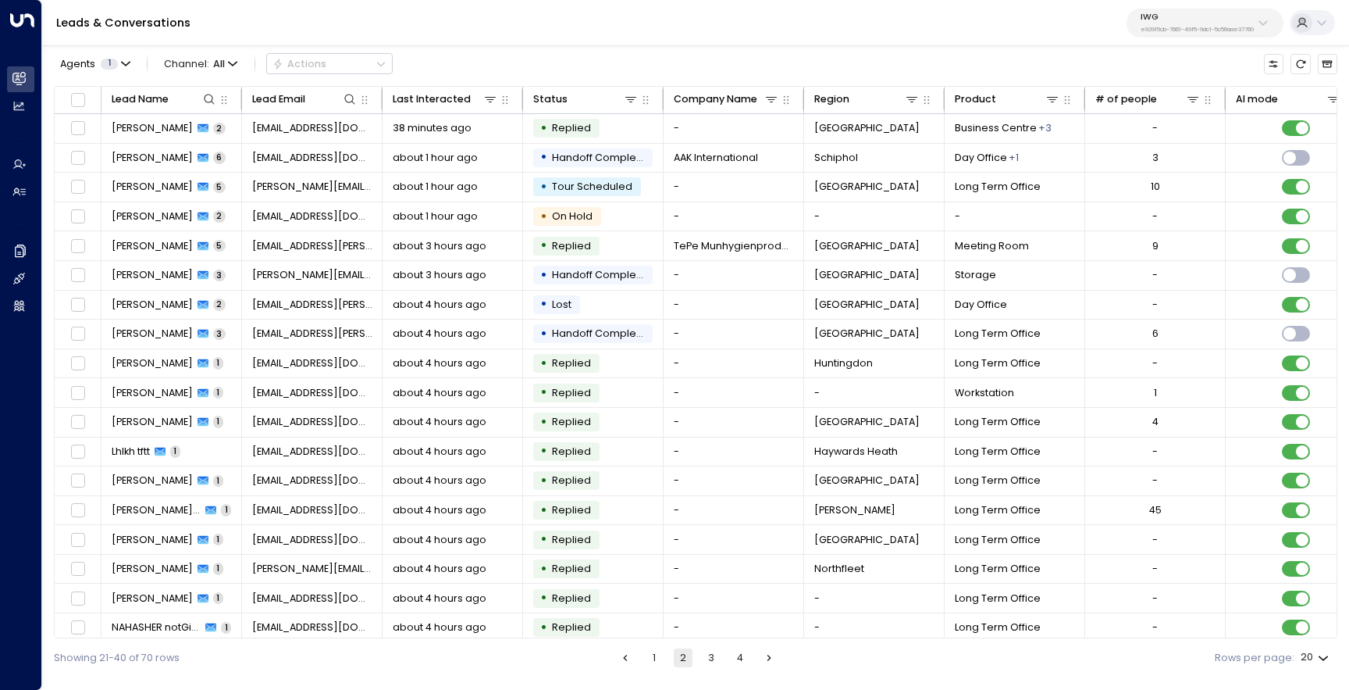
click at [656, 660] on button "1" at bounding box center [654, 657] width 19 height 19
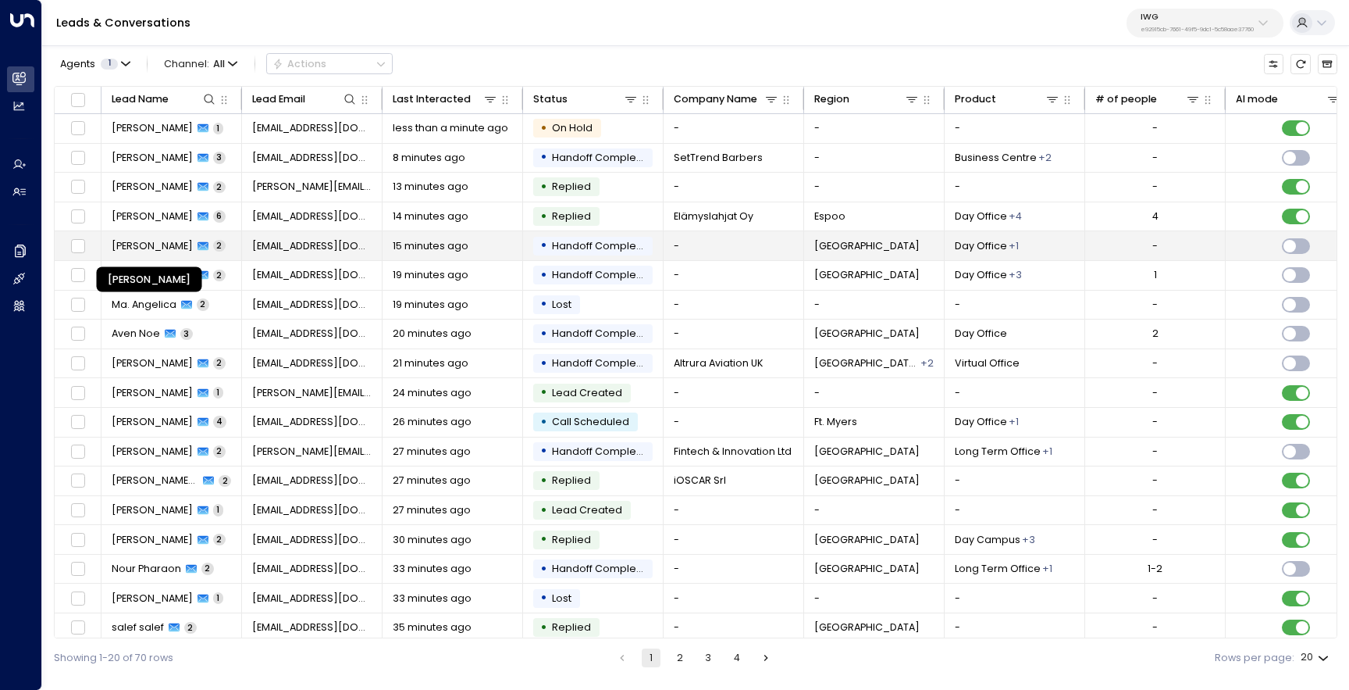
click at [193, 244] on span "[PERSON_NAME]" at bounding box center [152, 246] width 81 height 14
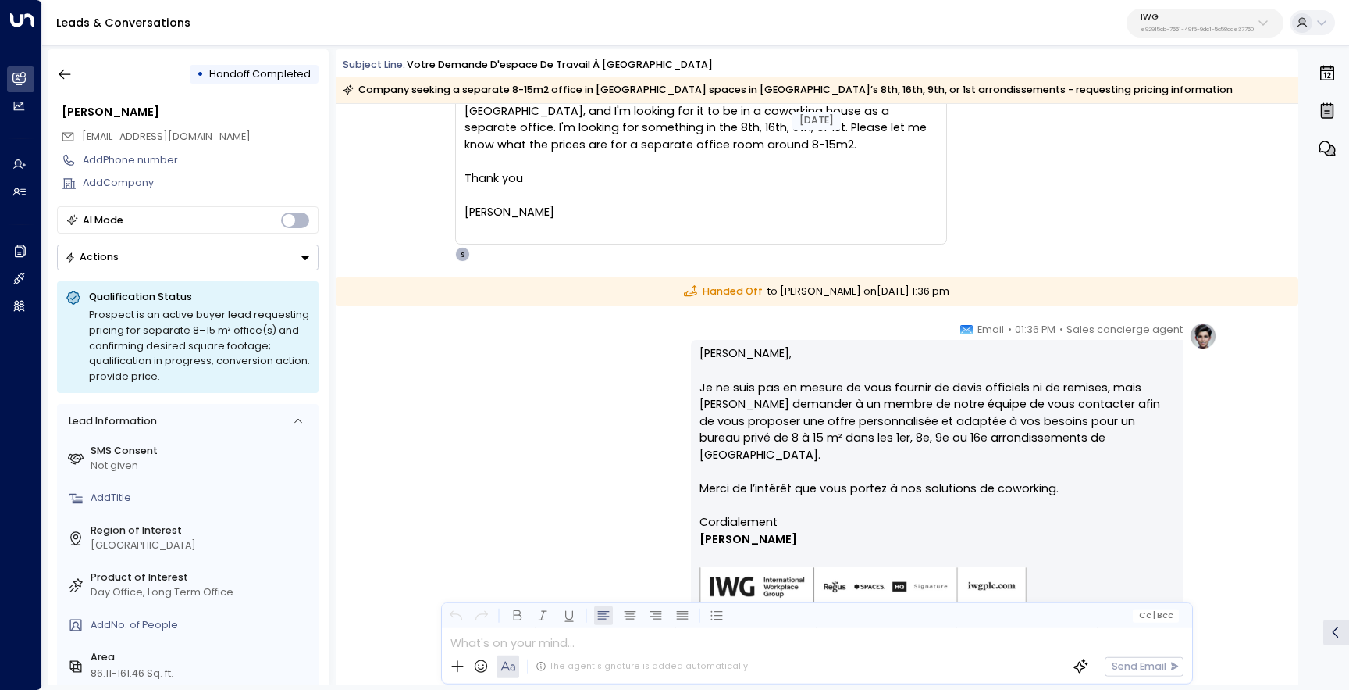
scroll to position [238, 0]
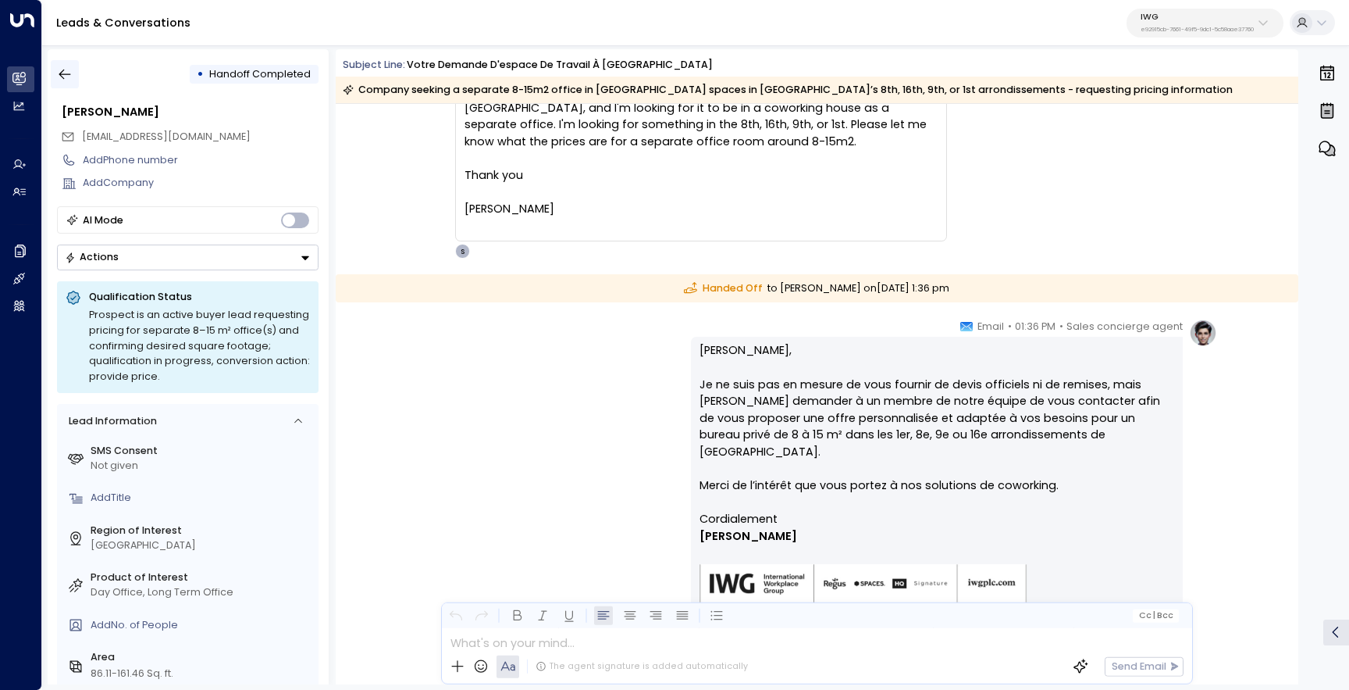
click at [59, 76] on icon "button" at bounding box center [65, 74] width 16 height 16
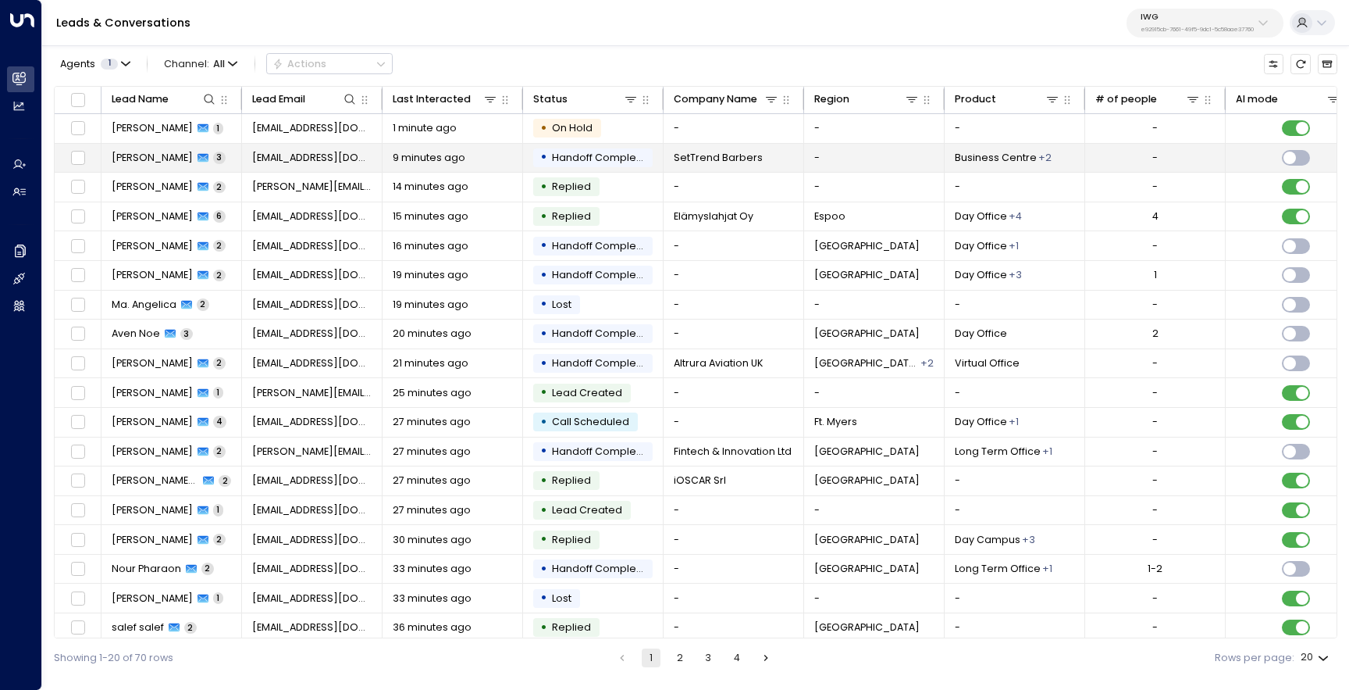
click at [171, 165] on td "[PERSON_NAME] 3" at bounding box center [172, 158] width 141 height 29
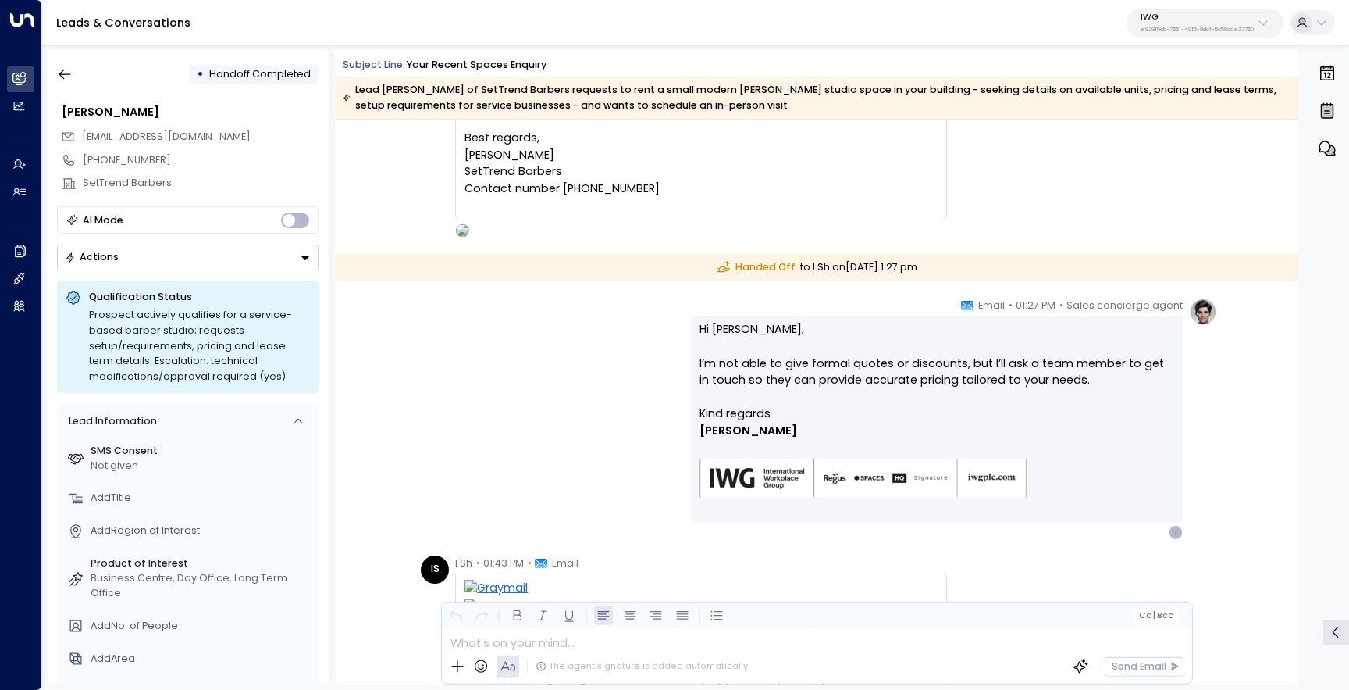
scroll to position [378, 0]
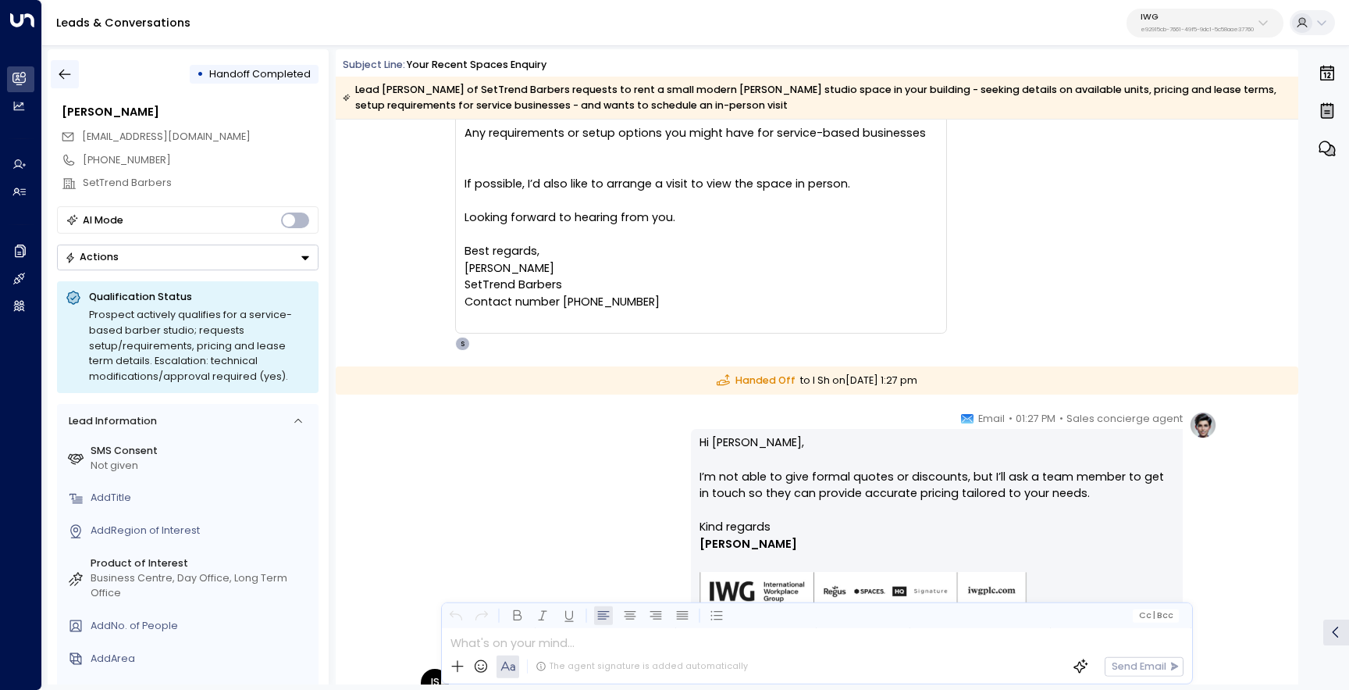
click at [63, 72] on icon "button" at bounding box center [65, 74] width 16 height 16
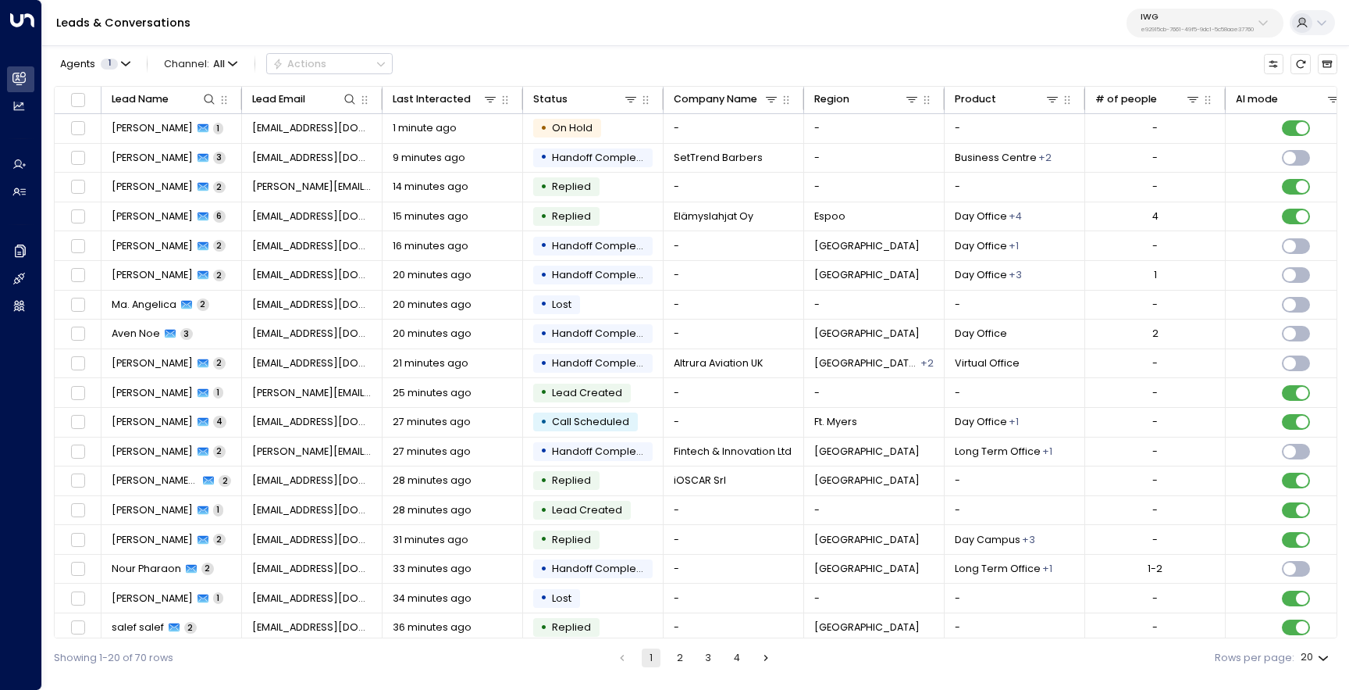
click at [1167, 17] on p "IWG" at bounding box center [1197, 16] width 113 height 9
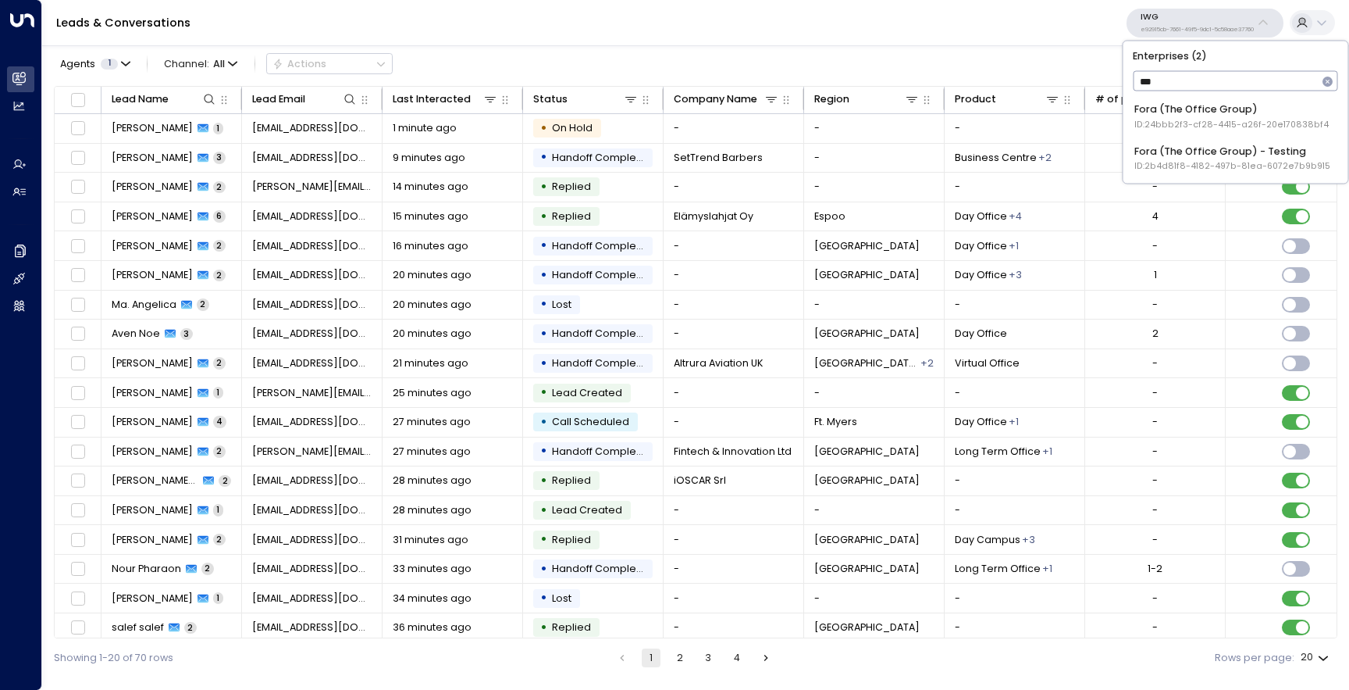
type input "****"
click at [1161, 119] on span "ID: 24bbb2f3-cf28-4415-a26f-20e170838bf4" at bounding box center [1232, 125] width 194 height 12
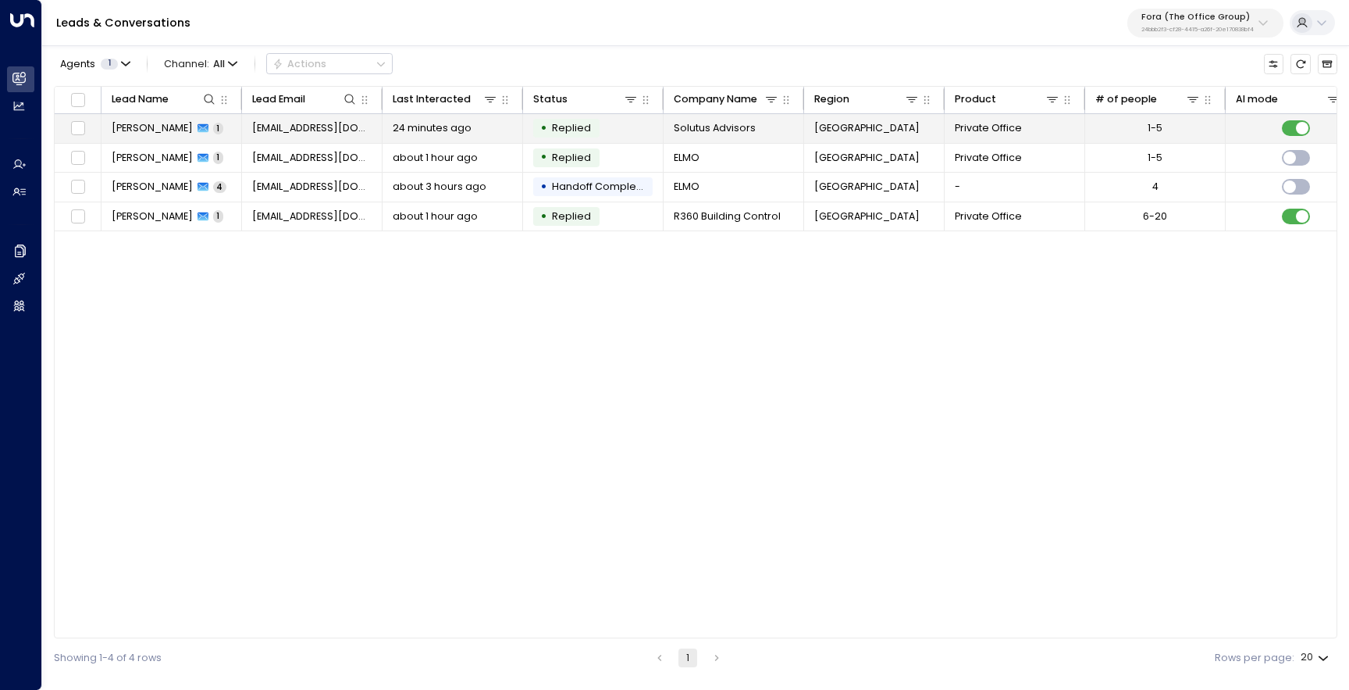
click at [161, 133] on span "[PERSON_NAME]" at bounding box center [152, 128] width 81 height 14
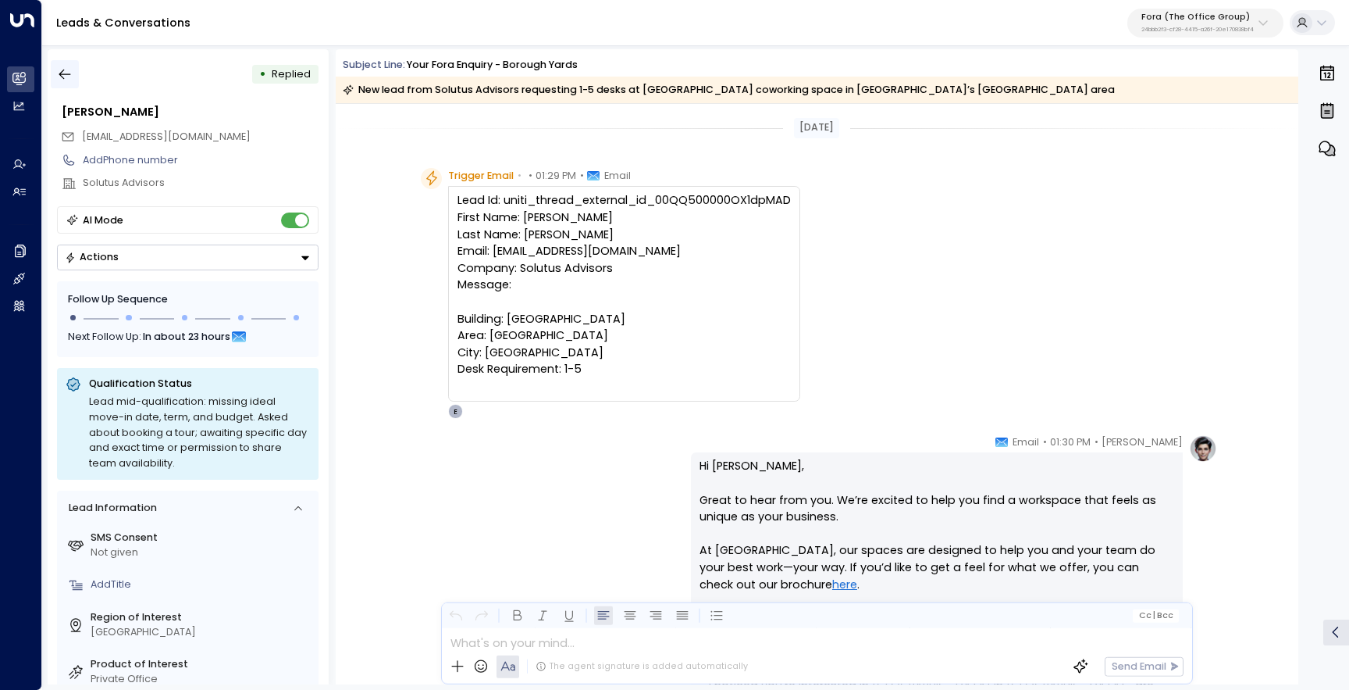
click at [71, 77] on icon "button" at bounding box center [65, 74] width 16 height 16
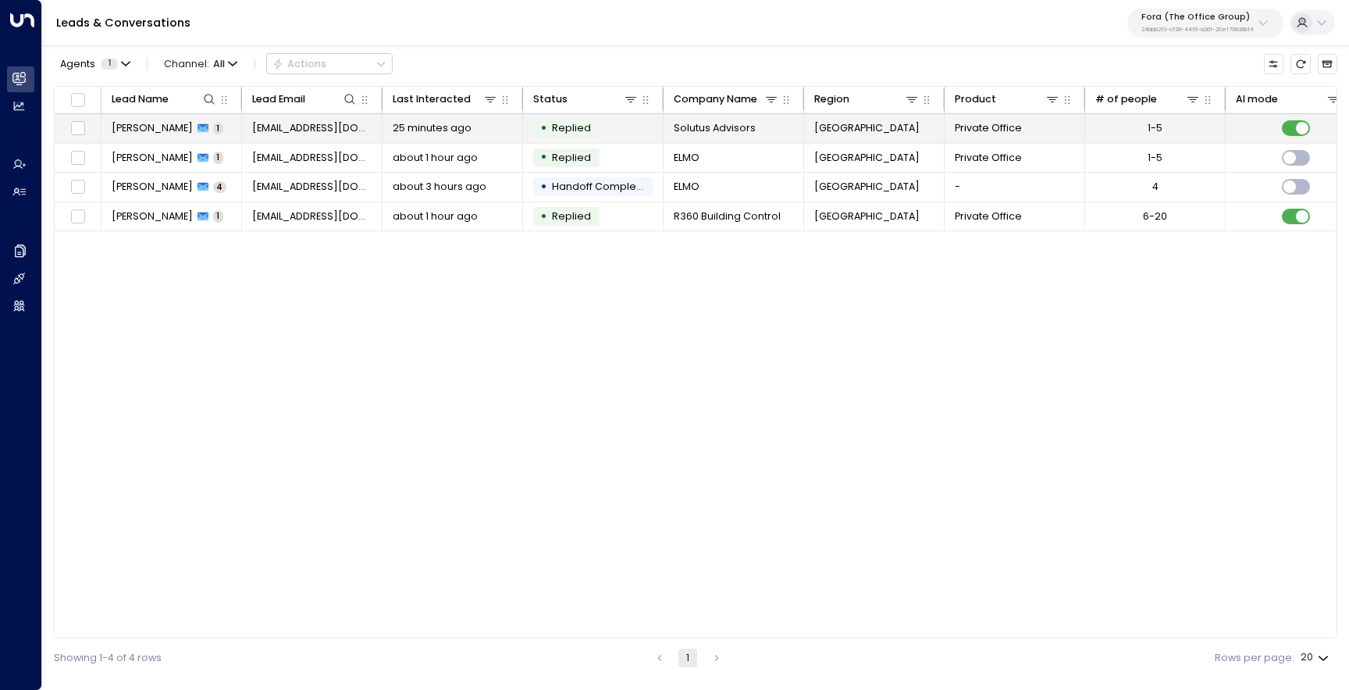
click at [175, 138] on td "[PERSON_NAME] 1" at bounding box center [172, 128] width 141 height 29
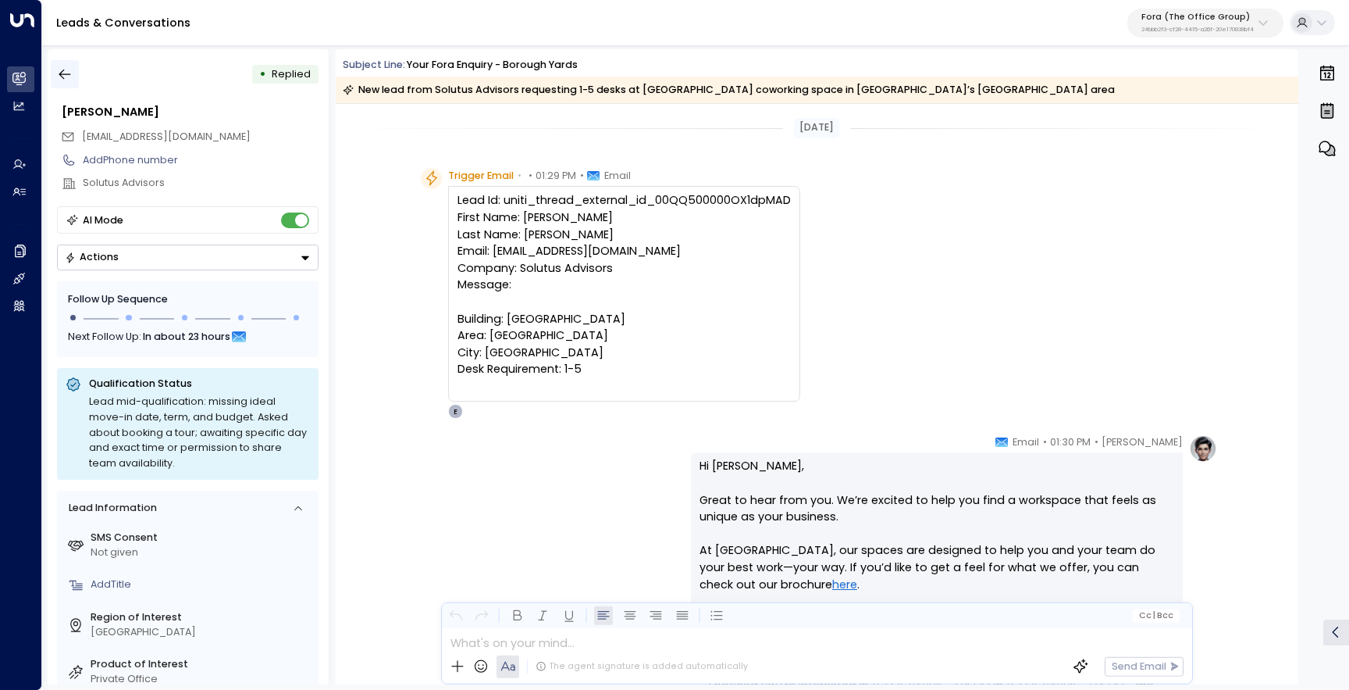
click at [69, 77] on icon "button" at bounding box center [65, 74] width 16 height 16
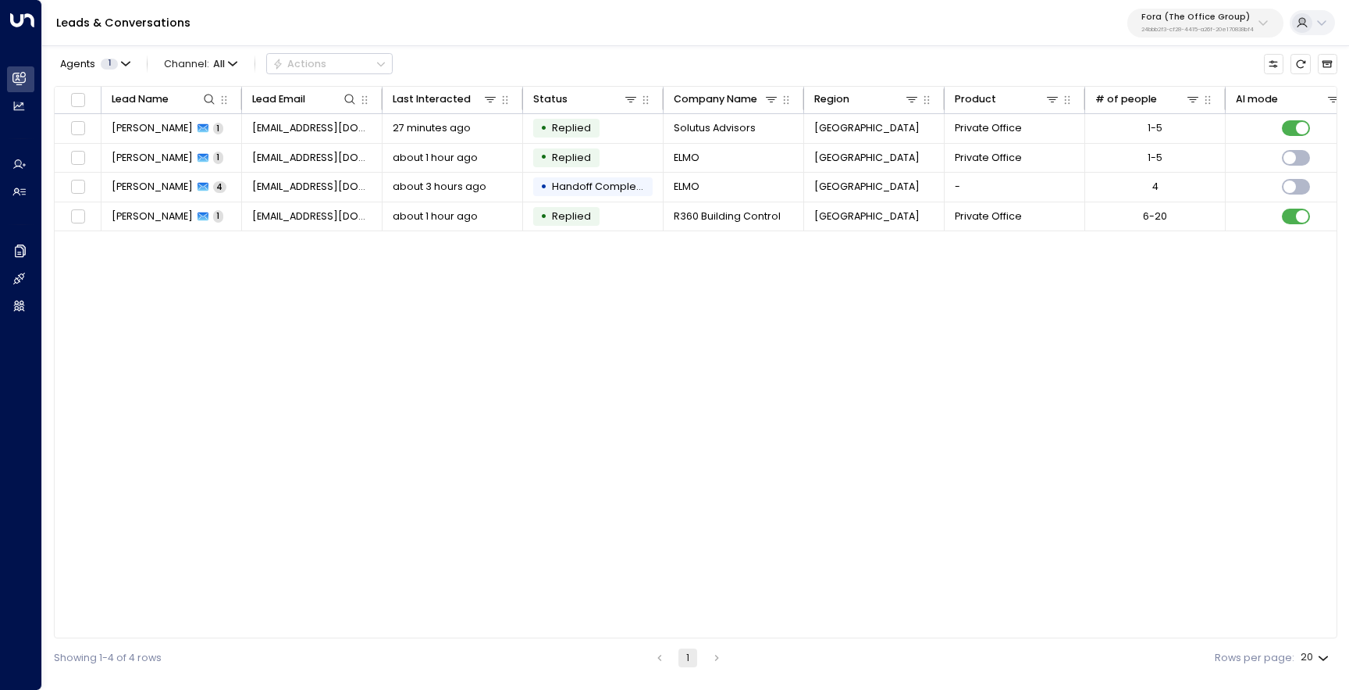
click at [1224, 19] on p "Fora (The Office Group)" at bounding box center [1198, 16] width 112 height 9
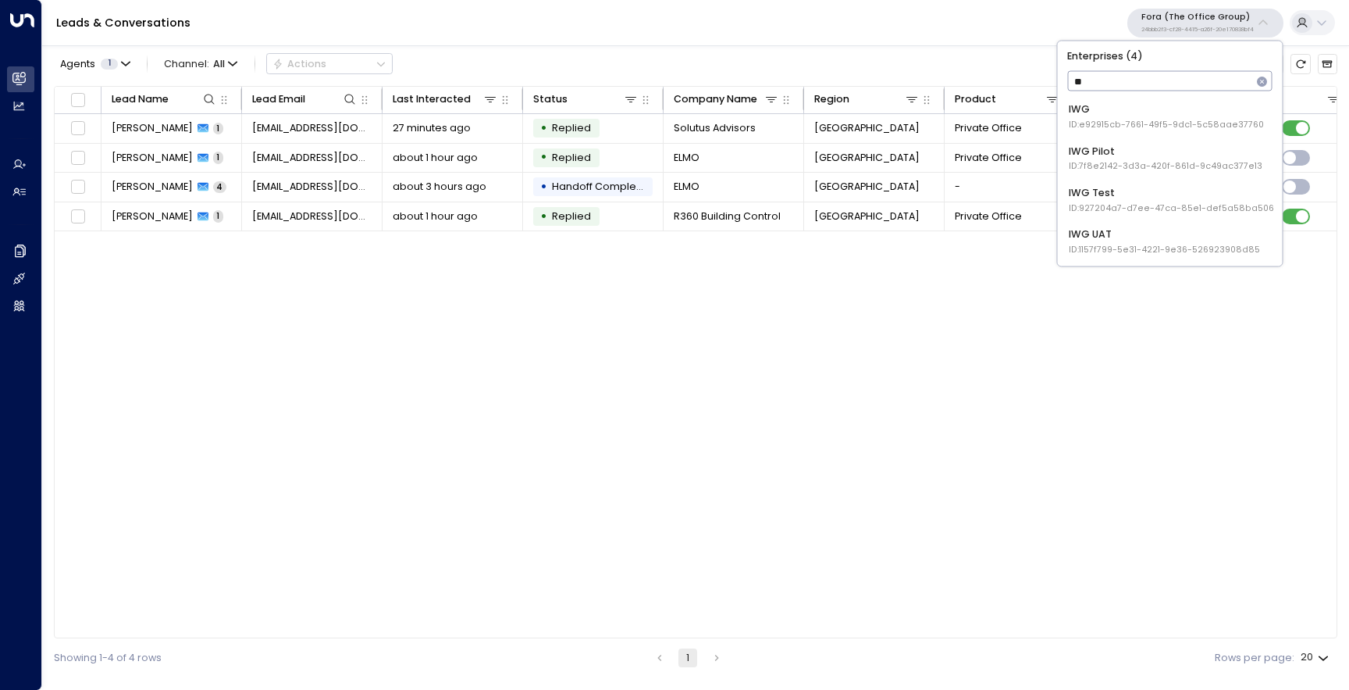
type input "***"
click at [1195, 134] on li "IWG ID: e92915cb-7661-49f5-9dc1-5c58aae37760" at bounding box center [1171, 117] width 214 height 38
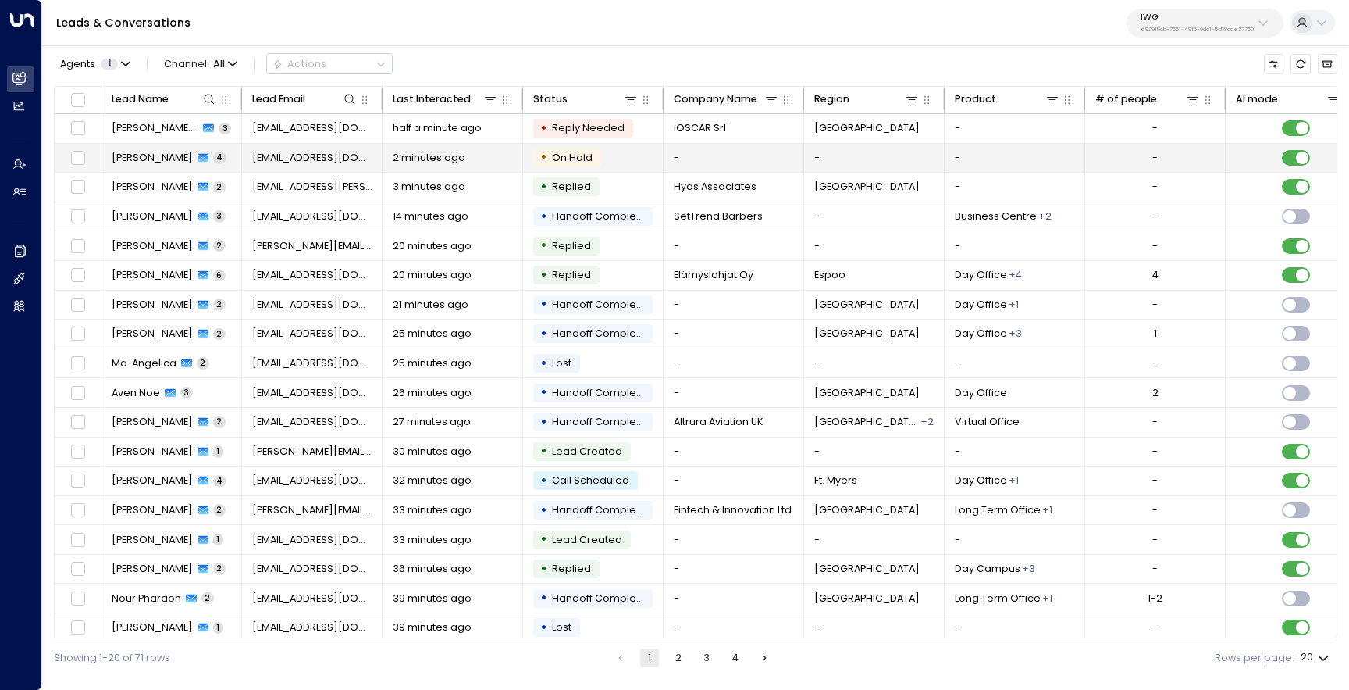
click at [130, 153] on span "[PERSON_NAME]" at bounding box center [152, 158] width 81 height 14
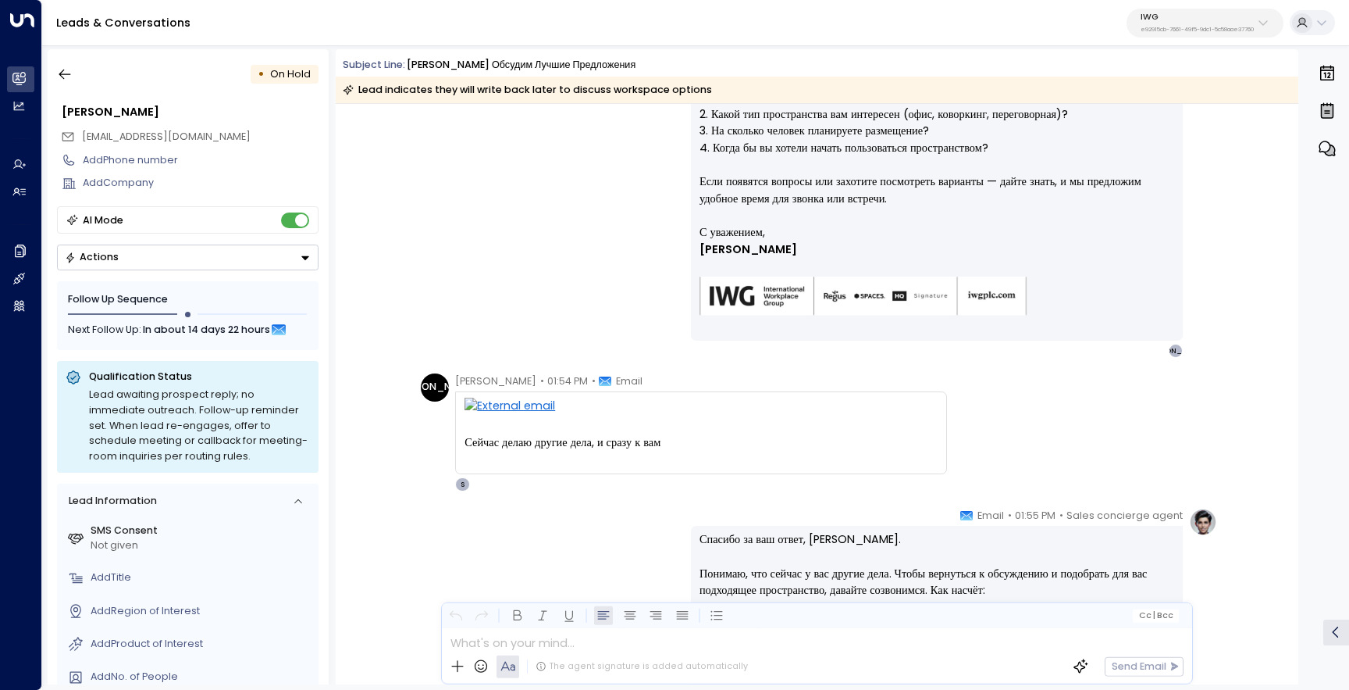
scroll to position [357, 0]
click at [65, 70] on icon "button" at bounding box center [65, 74] width 16 height 16
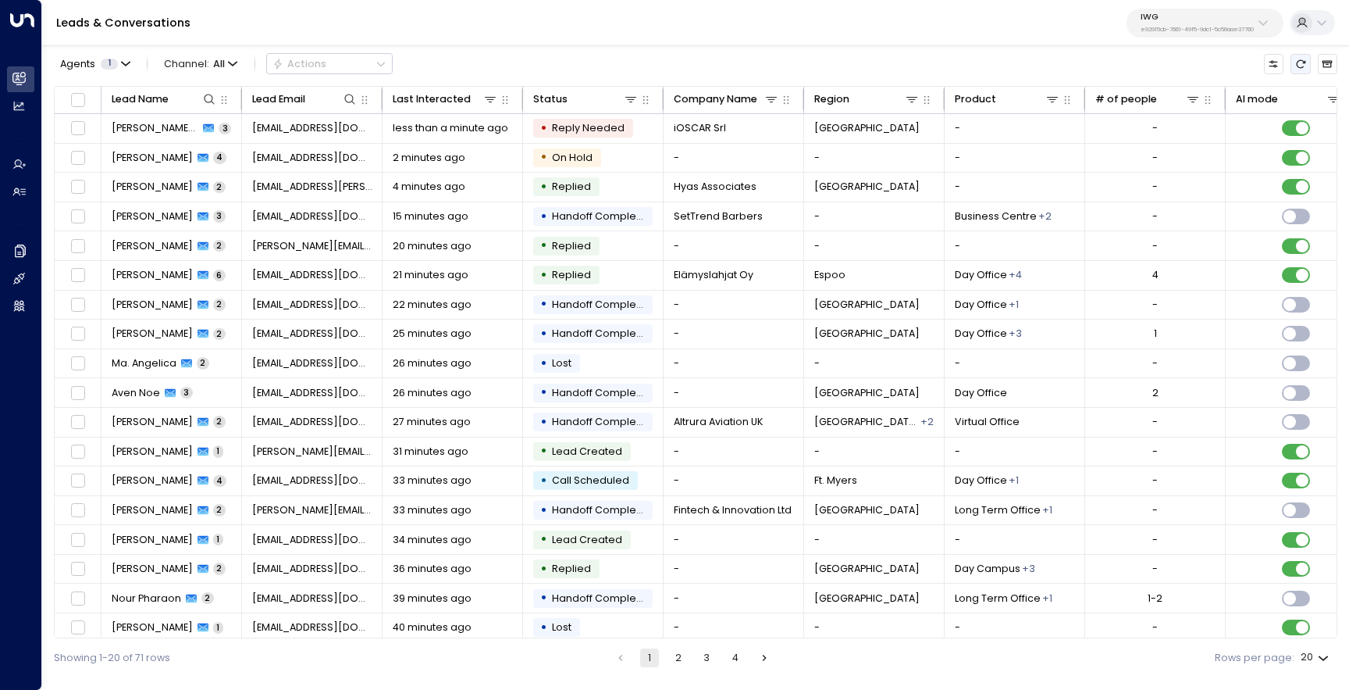
click at [1304, 64] on icon "Refresh" at bounding box center [1300, 64] width 11 height 11
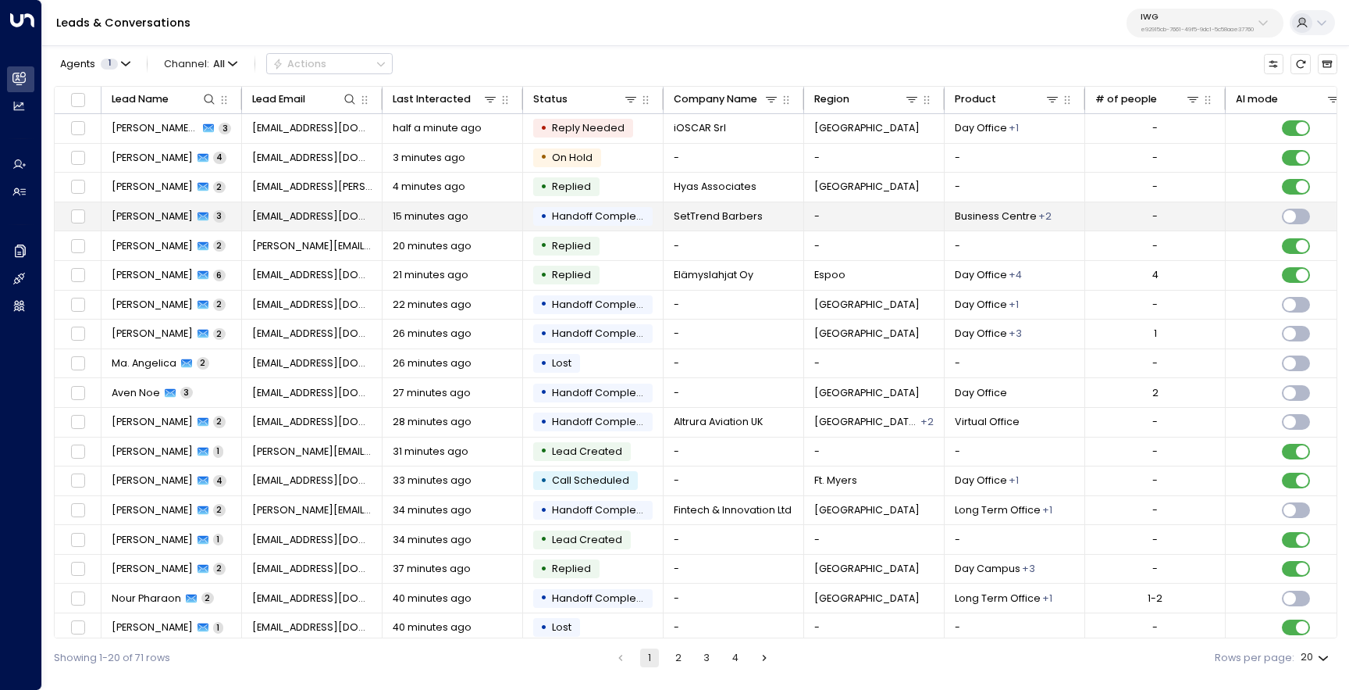
click at [158, 221] on span "[PERSON_NAME]" at bounding box center [152, 216] width 81 height 14
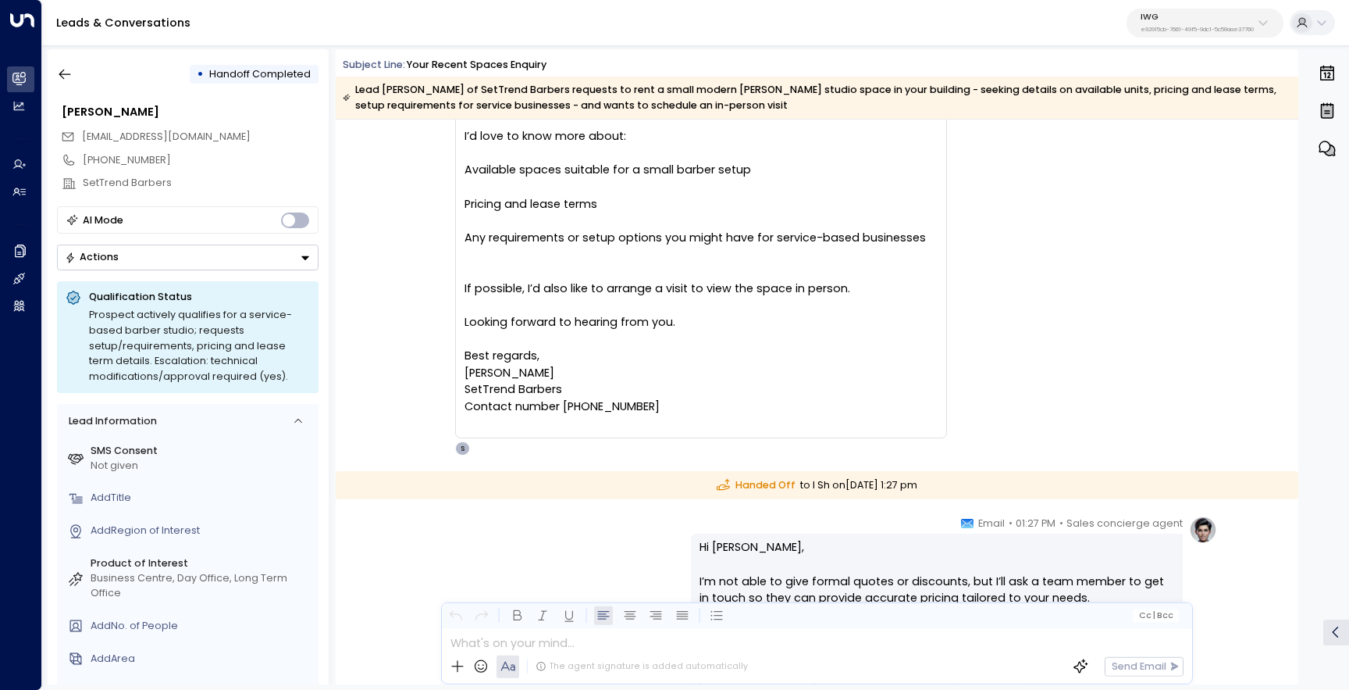
scroll to position [163, 0]
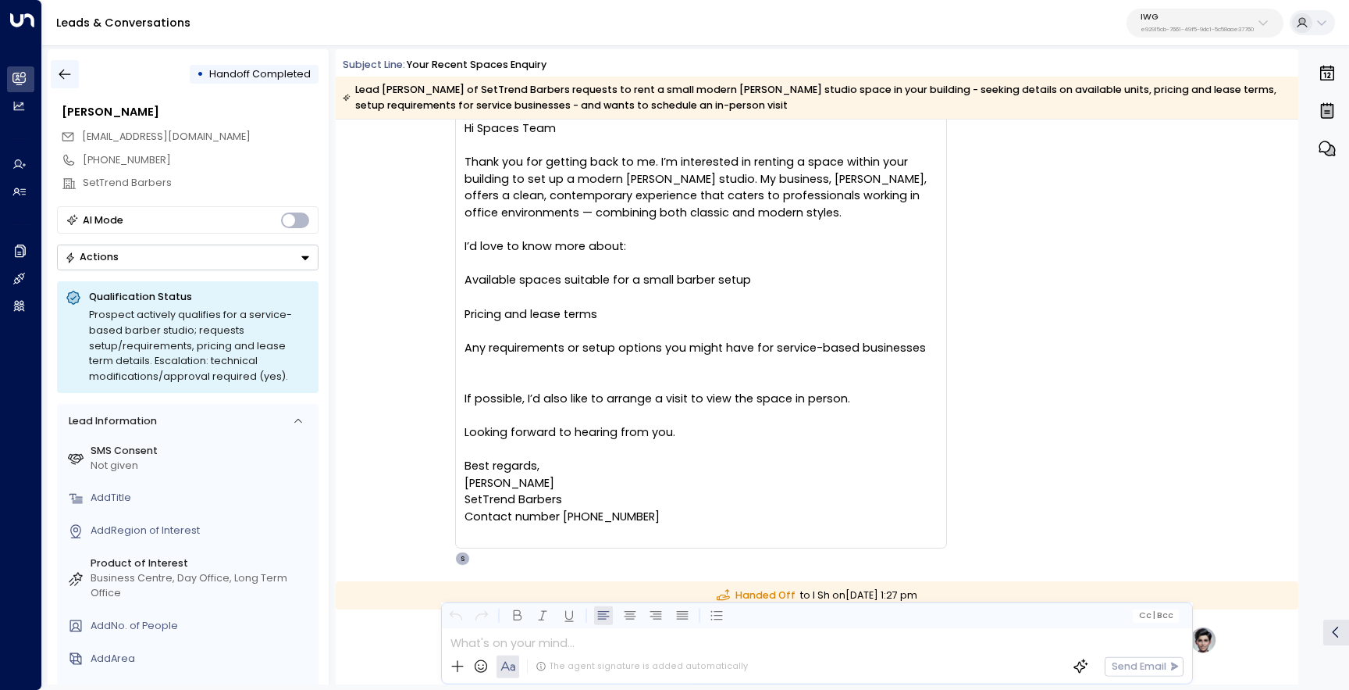
click at [76, 87] on button "button" at bounding box center [65, 74] width 28 height 28
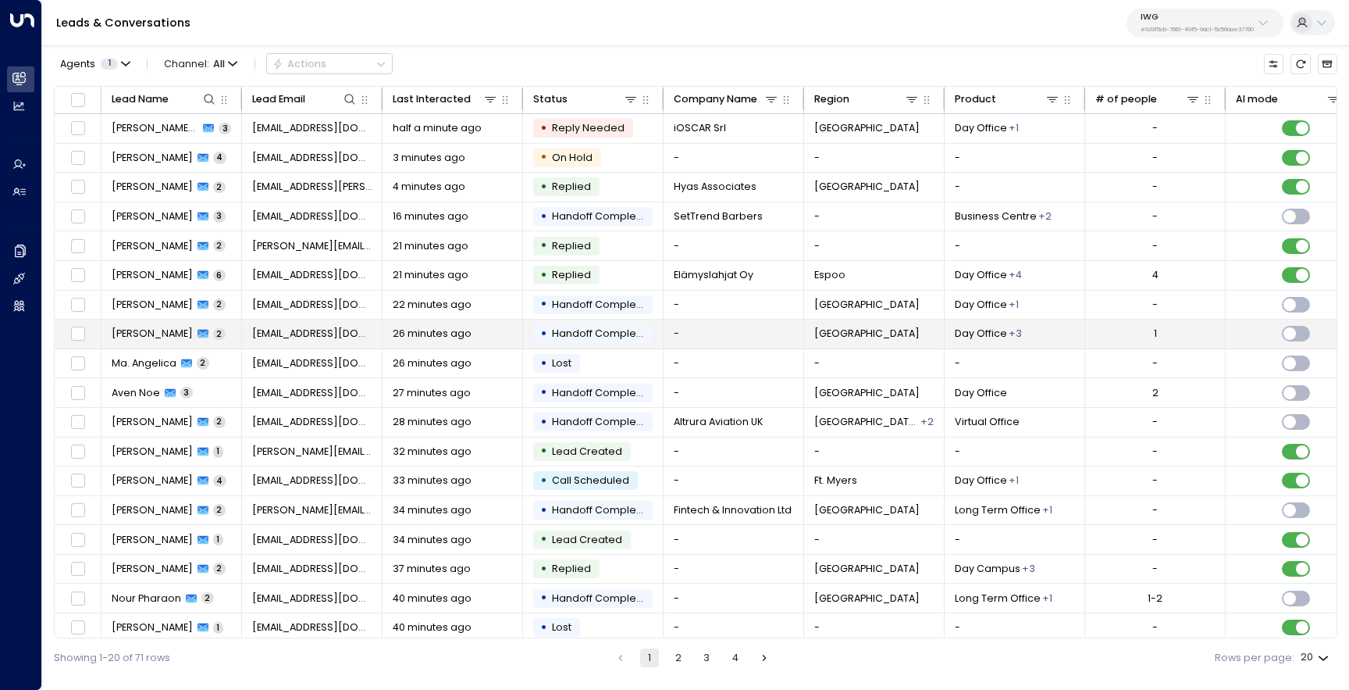
scroll to position [67, 0]
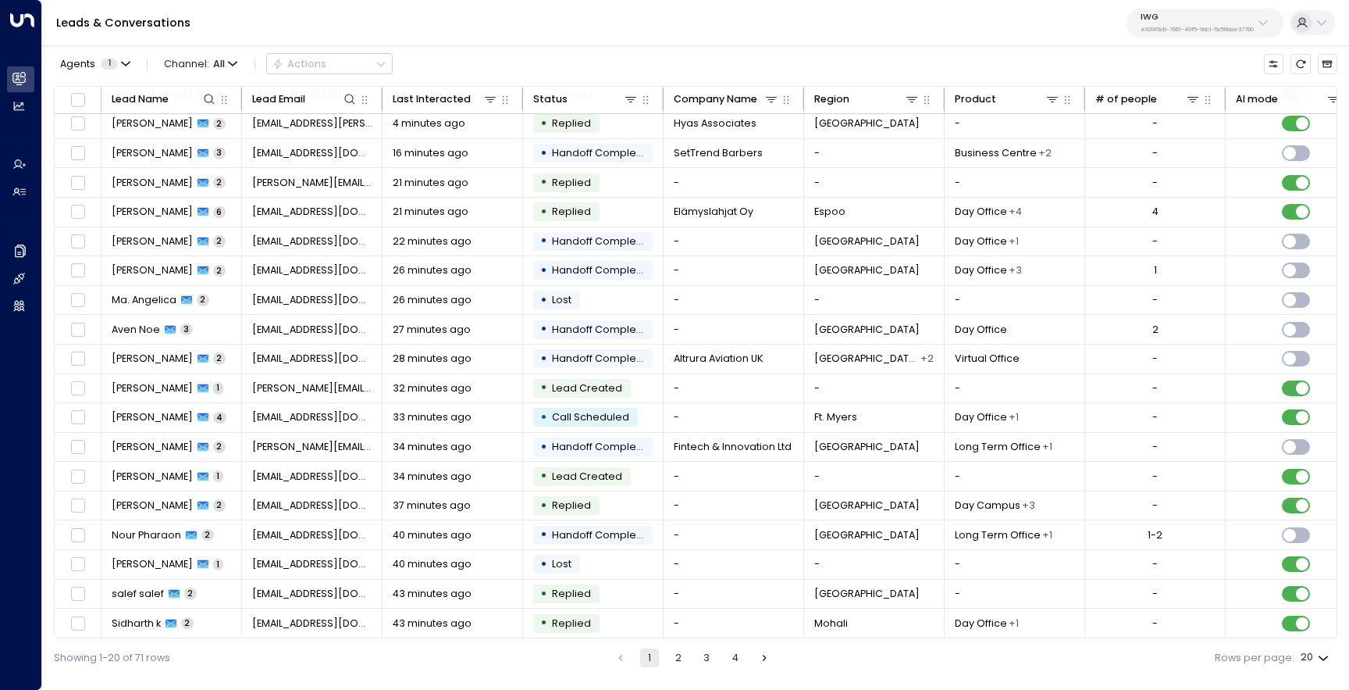
click at [681, 660] on button "2" at bounding box center [678, 657] width 19 height 19
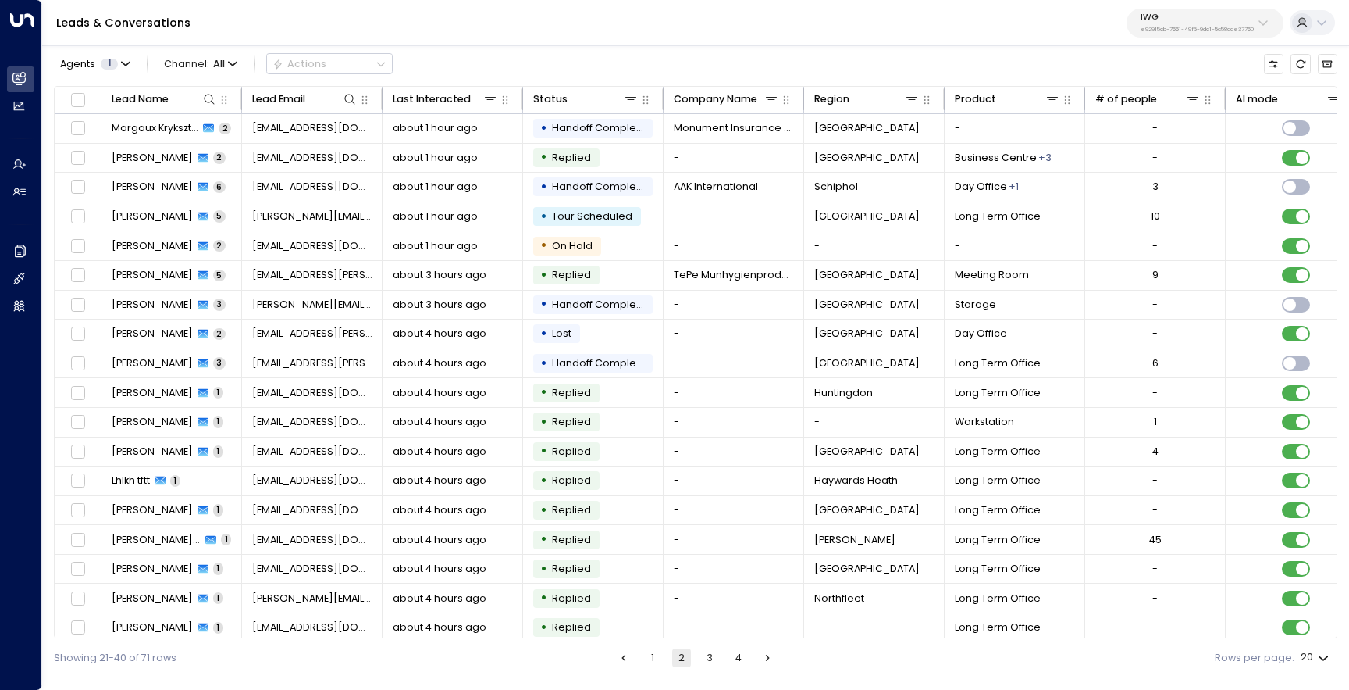
click at [659, 655] on button "1" at bounding box center [652, 657] width 19 height 19
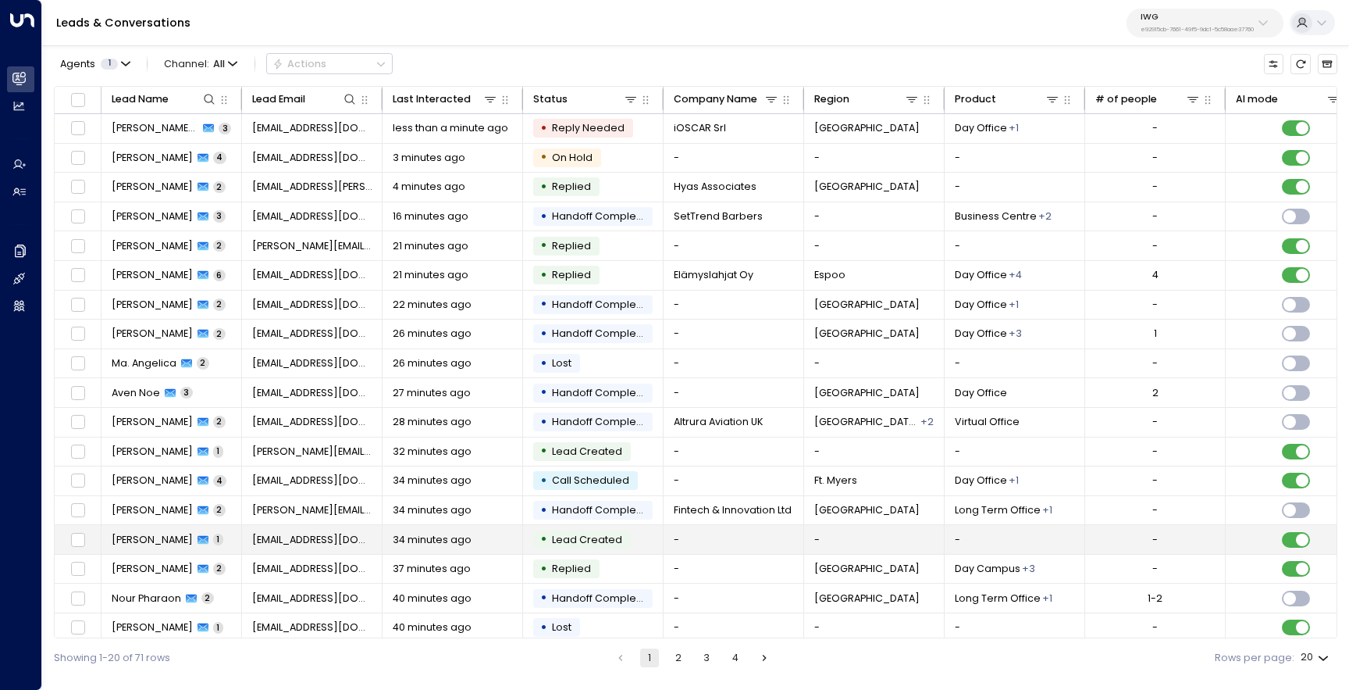
scroll to position [67, 0]
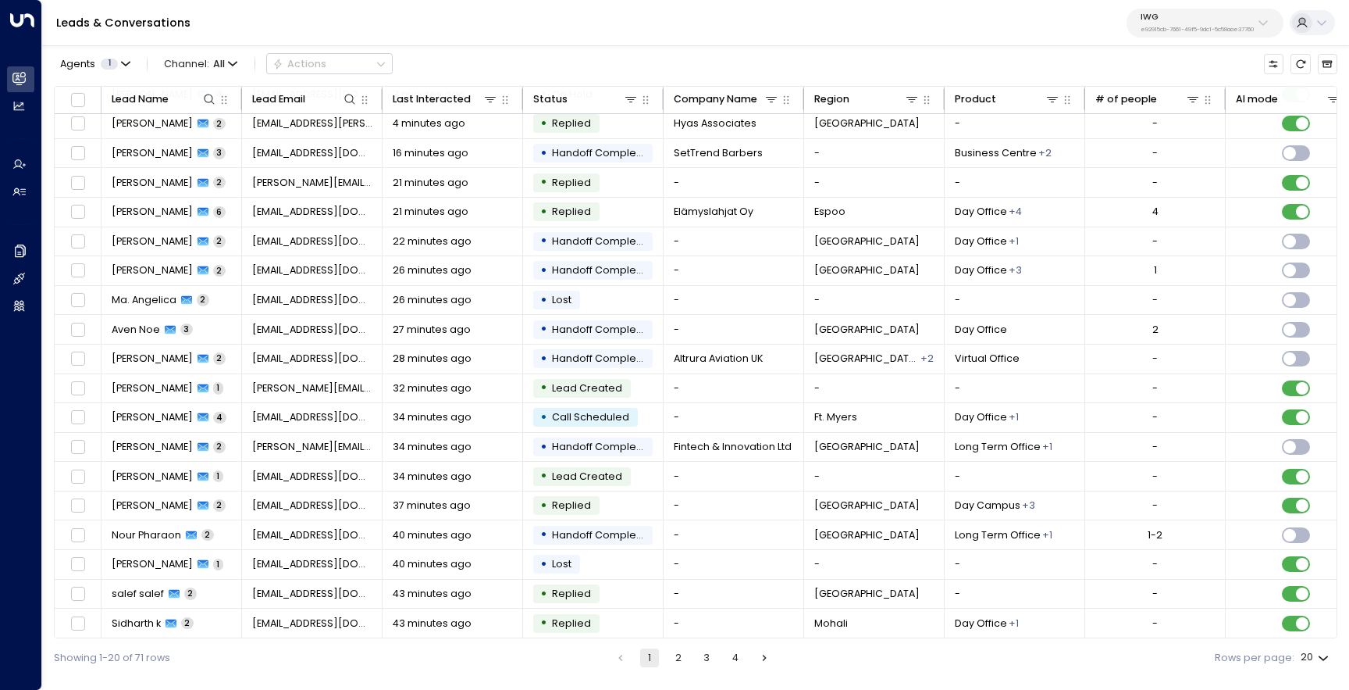
click at [678, 657] on button "2" at bounding box center [678, 657] width 19 height 19
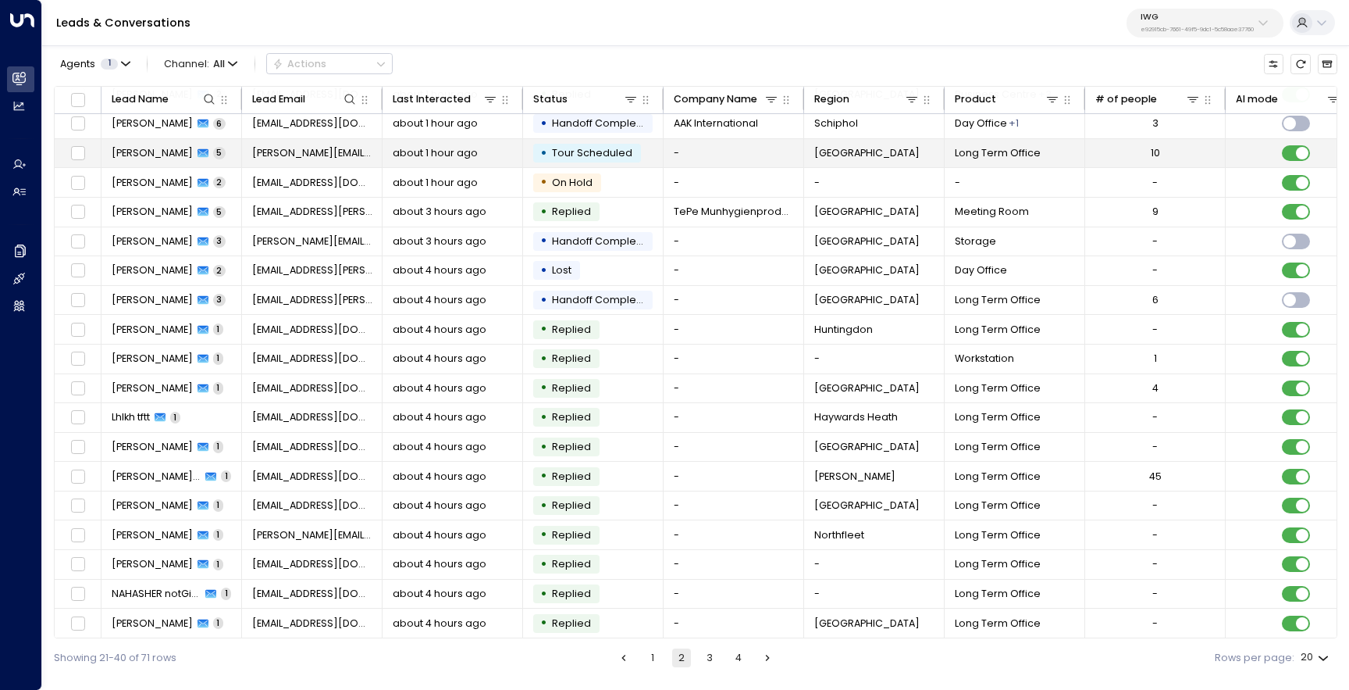
click at [146, 148] on span "[PERSON_NAME]" at bounding box center [152, 153] width 81 height 14
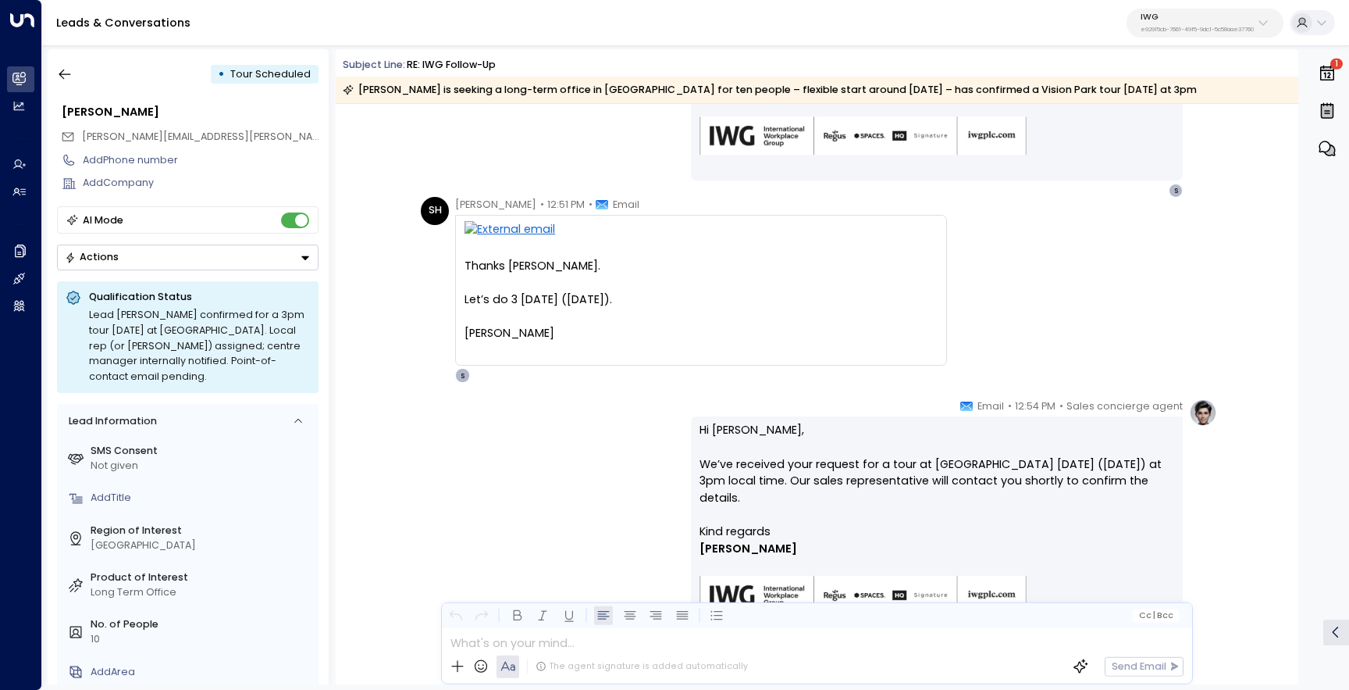
scroll to position [1461, 0]
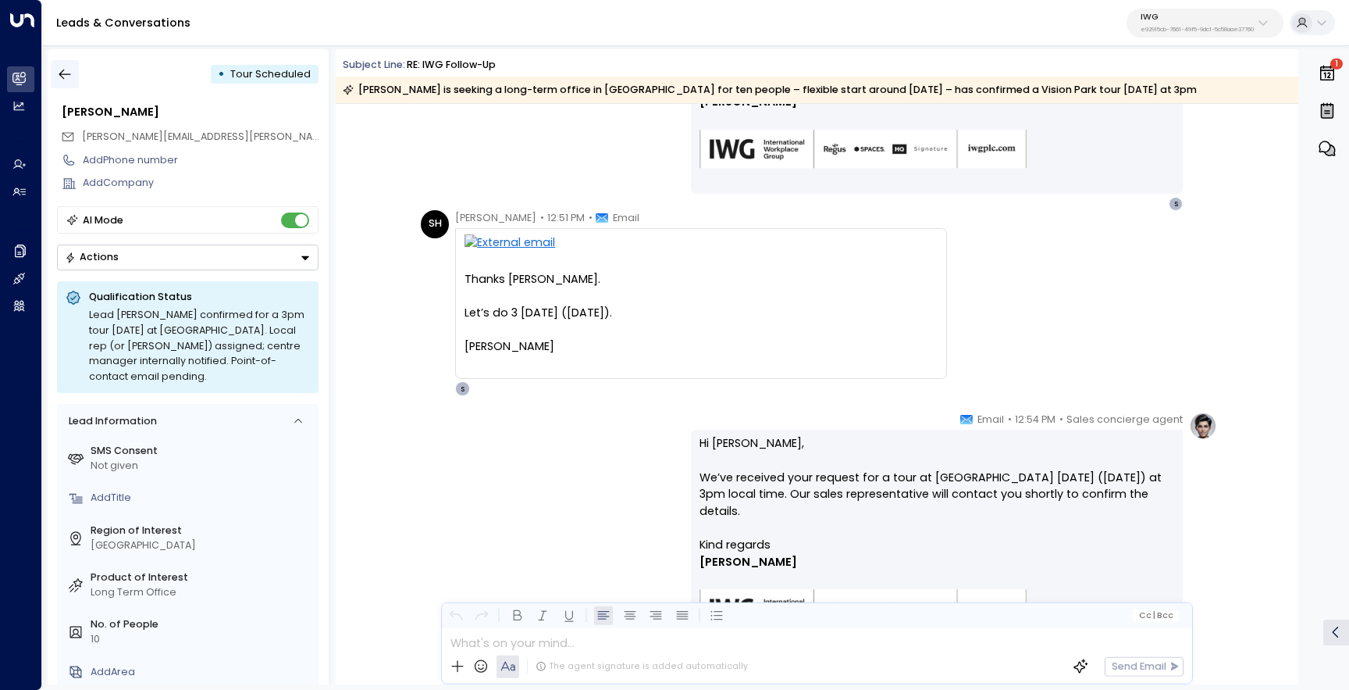
click at [69, 77] on icon "button" at bounding box center [65, 74] width 16 height 16
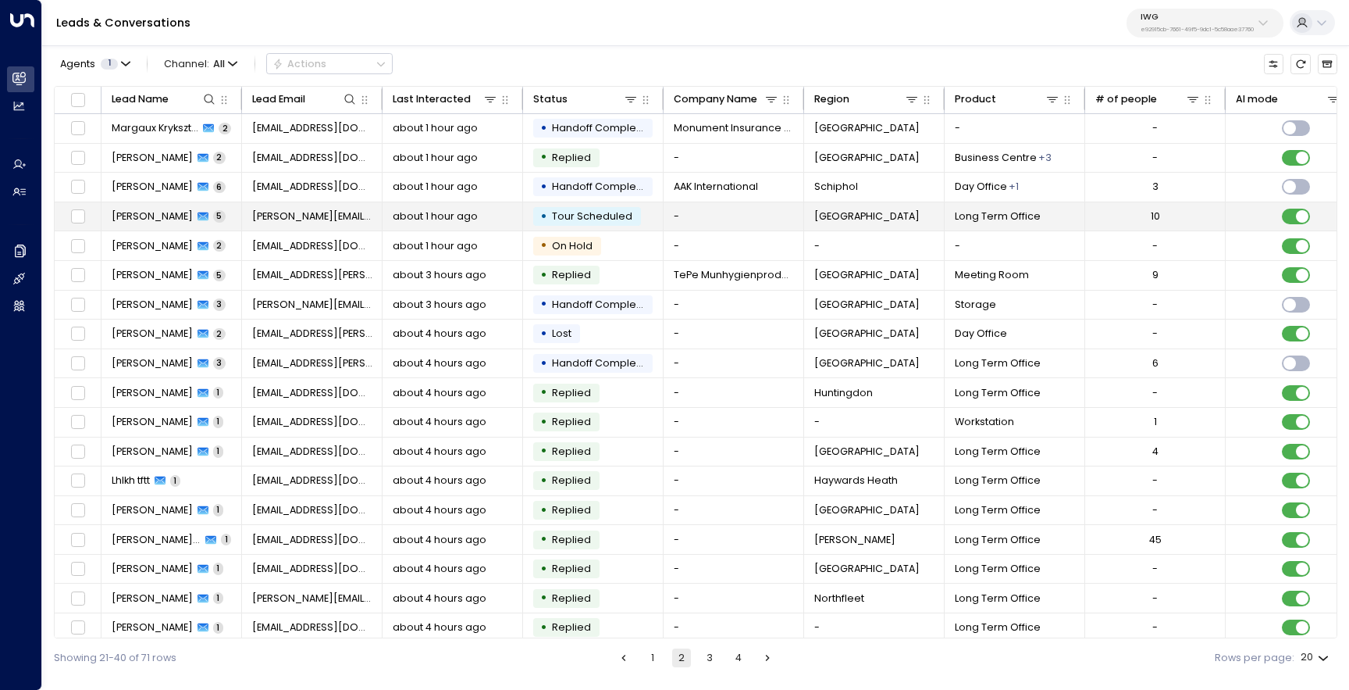
click at [161, 210] on span "[PERSON_NAME]" at bounding box center [152, 216] width 81 height 14
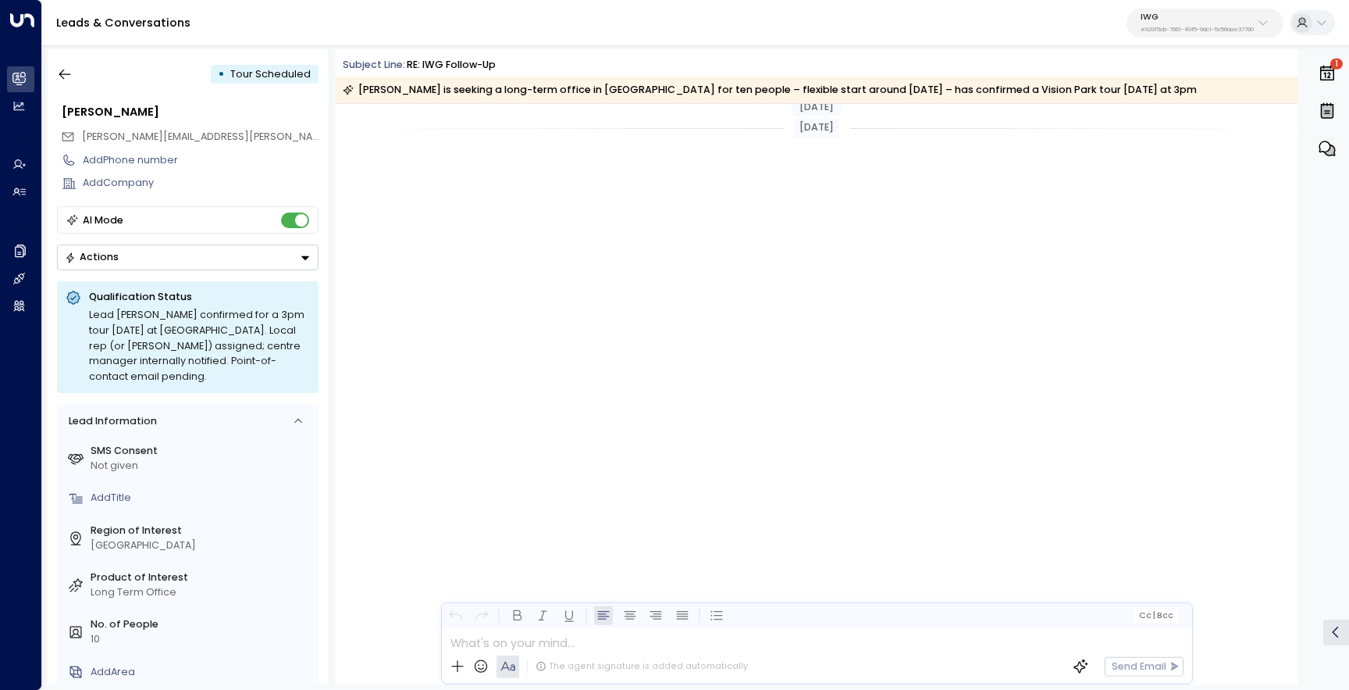
scroll to position [1570, 0]
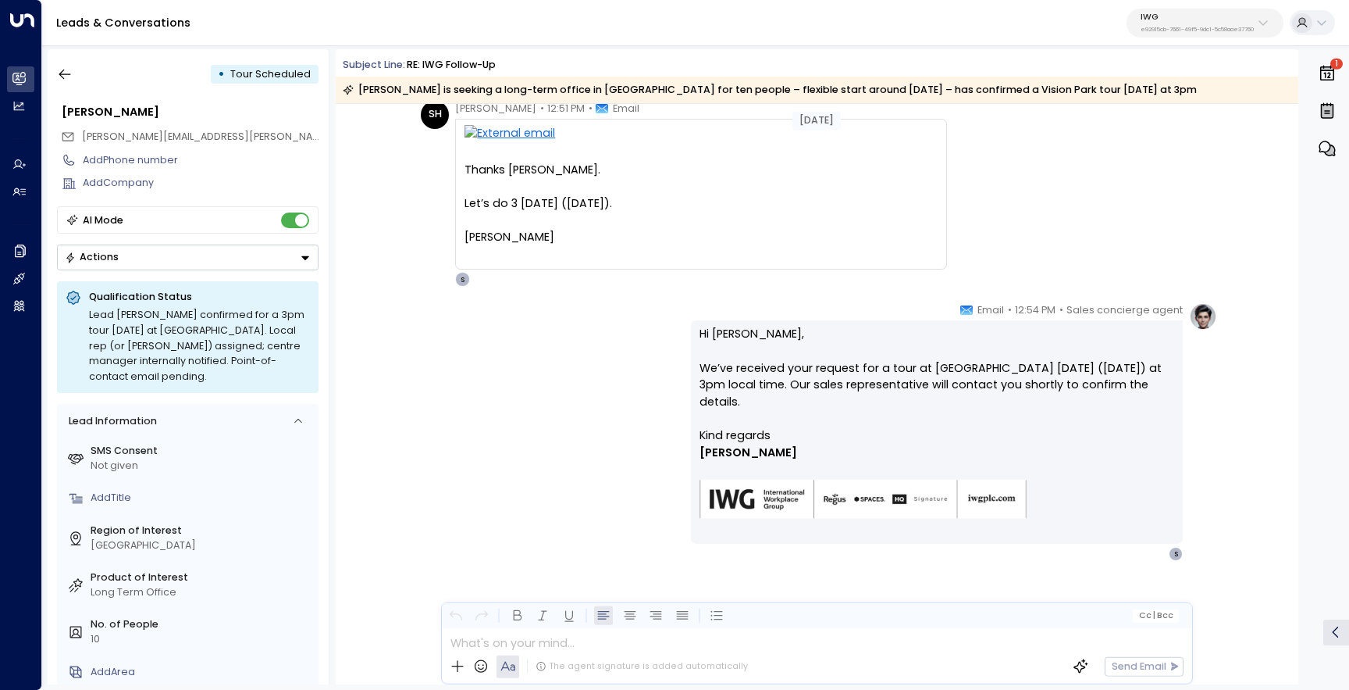
click at [1327, 70] on icon "button" at bounding box center [1327, 74] width 14 height 16
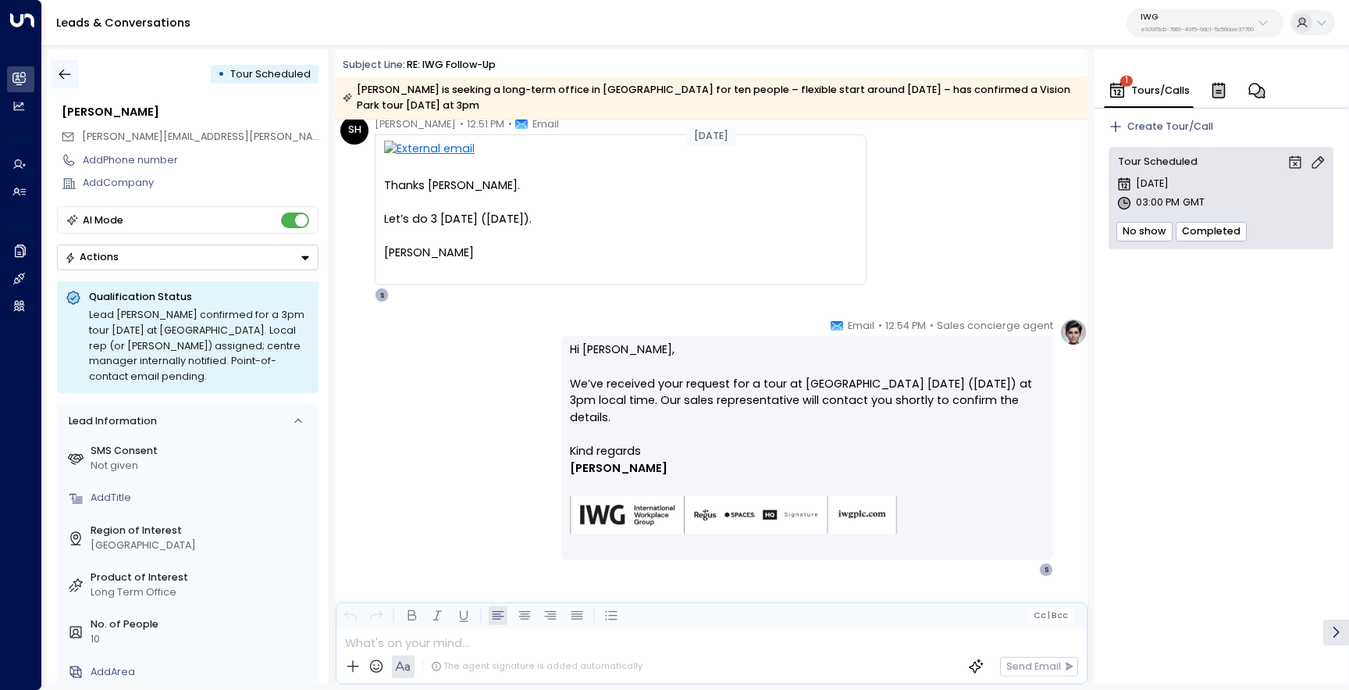
click at [76, 68] on button "button" at bounding box center [65, 74] width 28 height 28
